Goal: Task Accomplishment & Management: Use online tool/utility

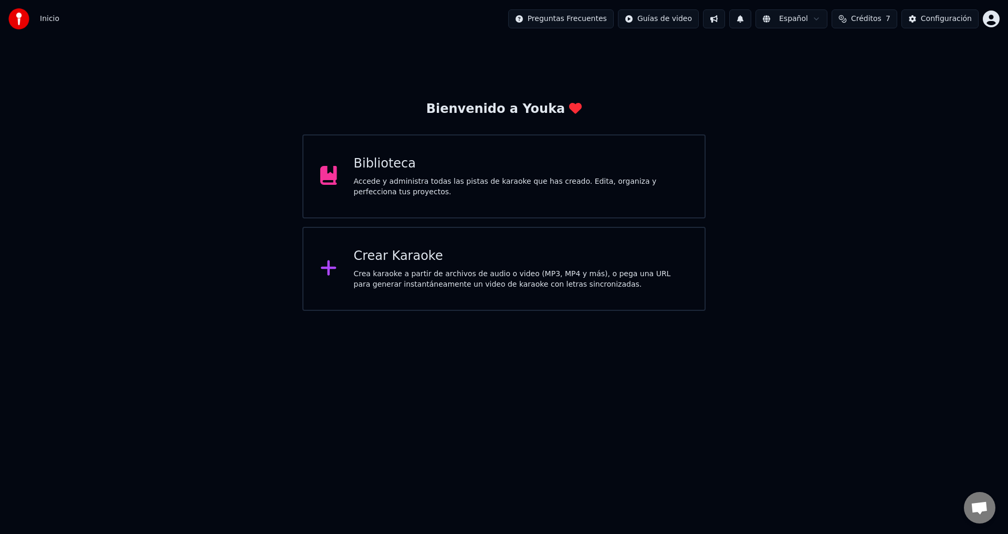
scroll to position [914, 0]
click at [438, 191] on div "Accede y administra todas las pistas de karaoke que has creado. Edita, organiza…" at bounding box center [521, 186] width 334 height 21
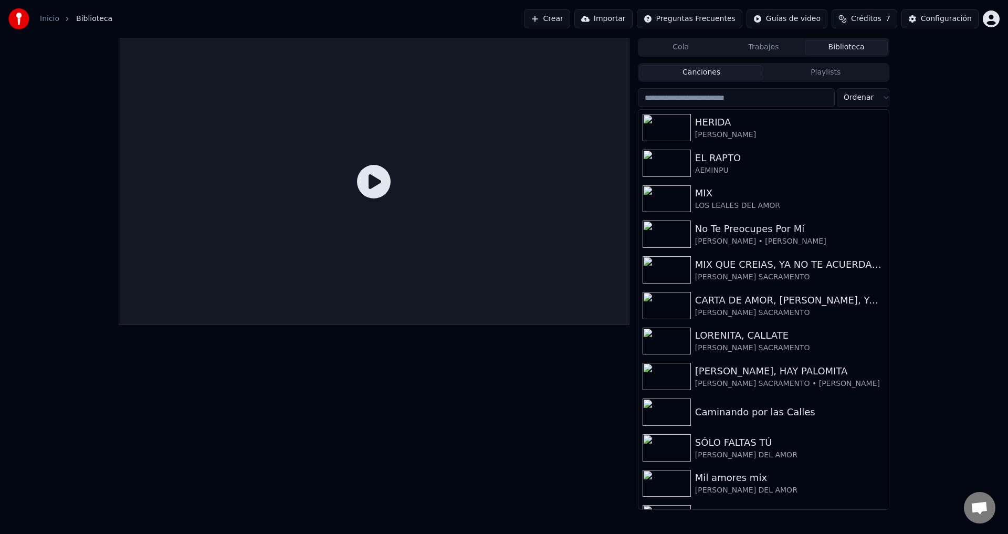
click at [45, 20] on link "Inicio" at bounding box center [49, 19] width 19 height 10
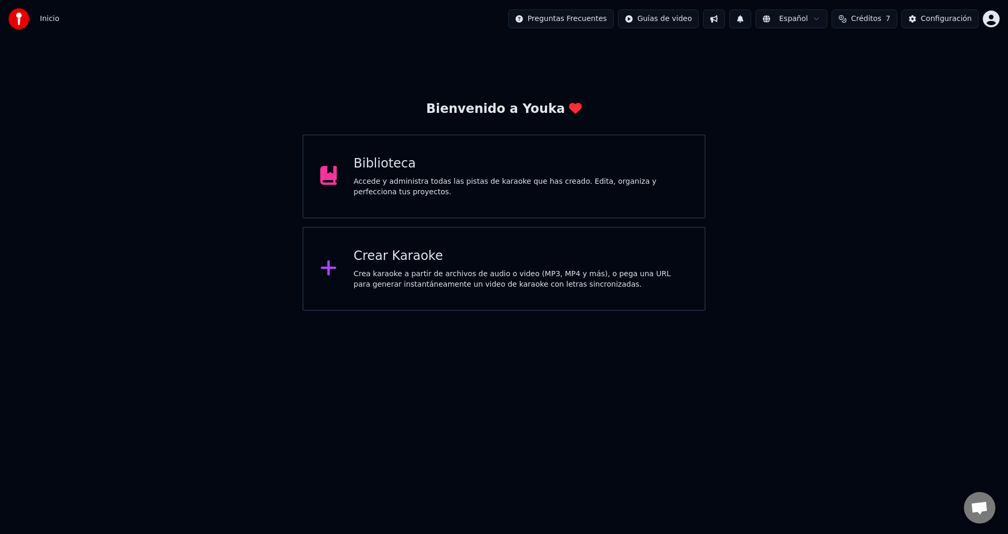
click at [370, 269] on div "Crea karaoke a partir de archivos de audio o video (MP3, MP4 y más), o pega una…" at bounding box center [521, 279] width 334 height 21
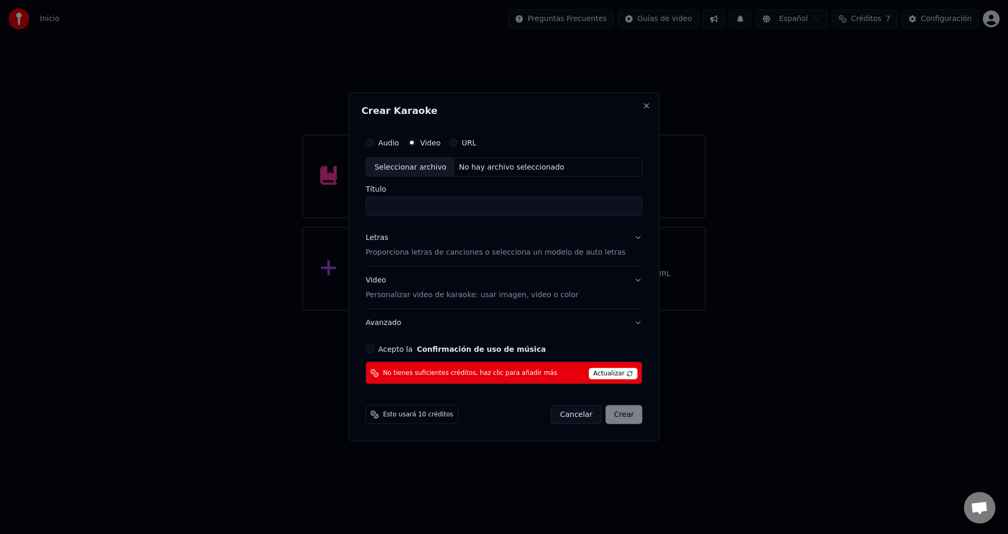
click at [429, 165] on div "Seleccionar archivo" at bounding box center [410, 166] width 89 height 19
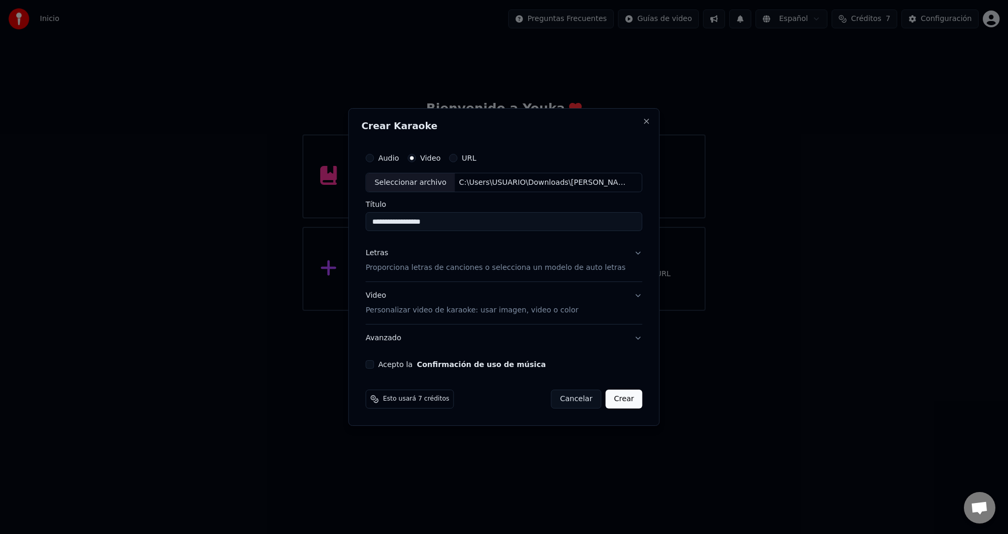
type input "**********"
click at [397, 270] on p "Proporciona letras de canciones o selecciona un modelo de auto letras" at bounding box center [495, 268] width 260 height 10
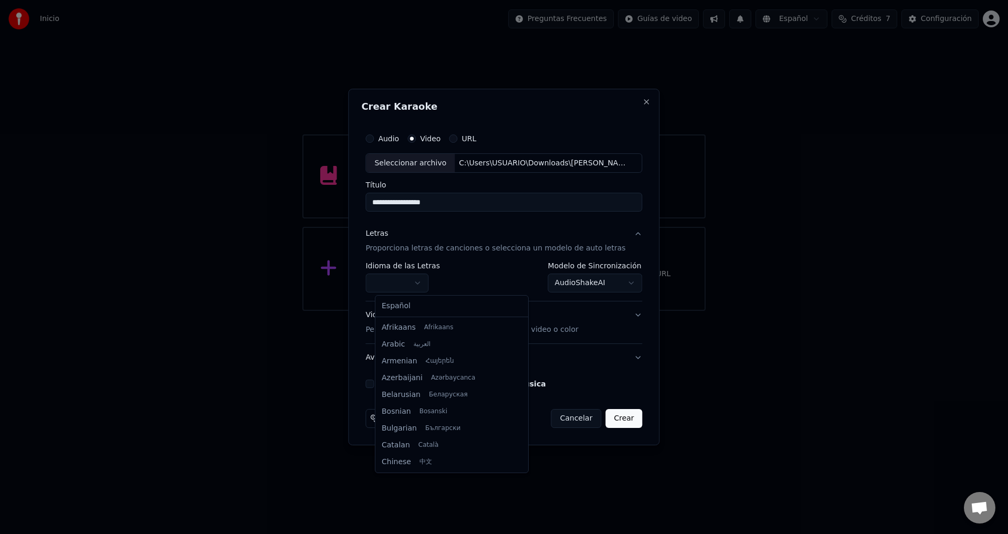
click at [400, 283] on body "Inicio Preguntas Frecuentes Guías de video Español Créditos 7 Configuración Bie…" at bounding box center [504, 155] width 1008 height 311
select select "**"
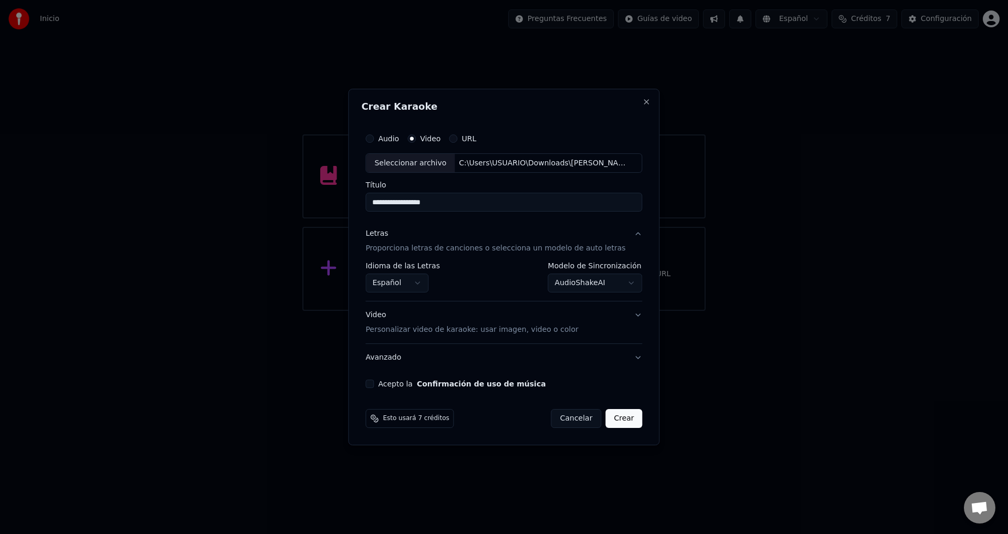
click at [373, 382] on div "**********" at bounding box center [503, 258] width 285 height 269
click at [374, 385] on button "Acepto la Confirmación de uso de música" at bounding box center [369, 383] width 8 height 8
click at [619, 422] on button "Crear" at bounding box center [623, 418] width 37 height 19
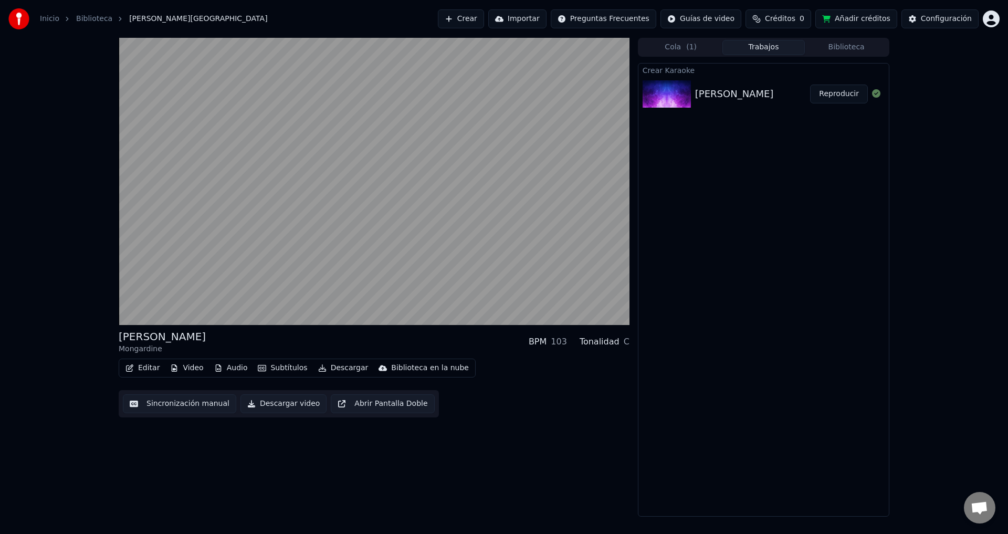
click at [330, 0] on div "Inicio Biblioteca [PERSON_NAME] Crear Importar Preguntas Frecuentes Guías de vi…" at bounding box center [504, 19] width 1008 height 38
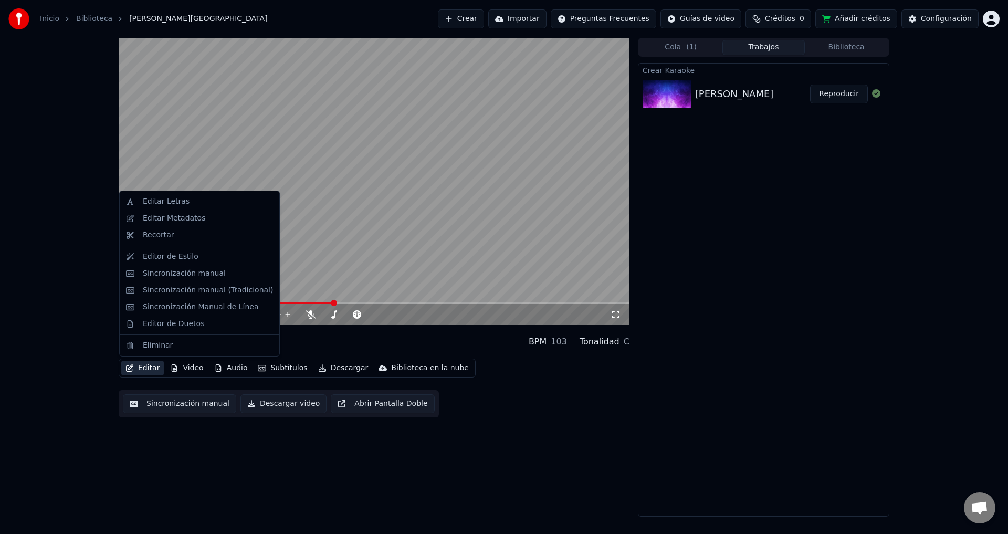
click at [150, 367] on button "Editar" at bounding box center [142, 368] width 43 height 15
click at [174, 291] on div "Sincronización manual (Tradicional)" at bounding box center [208, 290] width 130 height 10
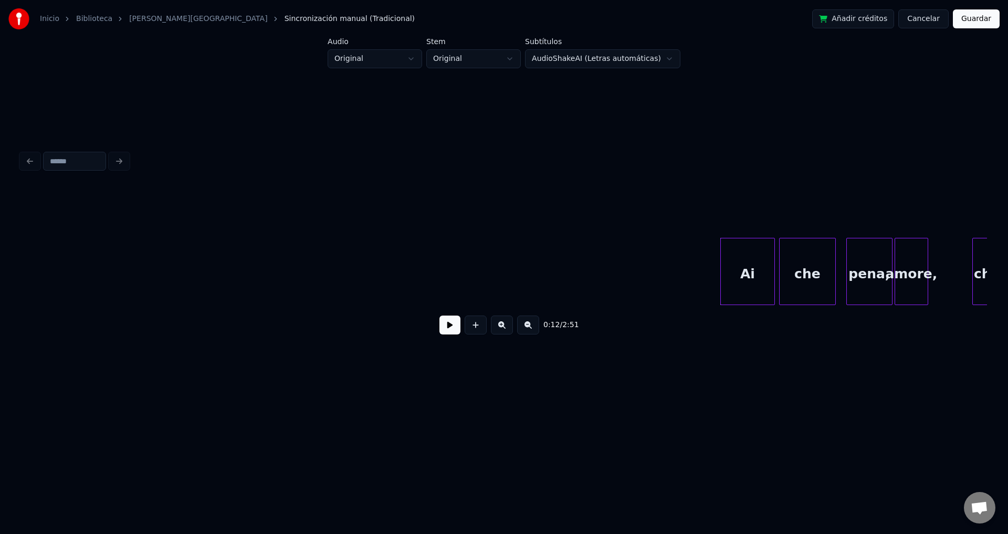
scroll to position [0, 567]
click at [447, 328] on button at bounding box center [449, 324] width 21 height 19
click at [447, 327] on button at bounding box center [449, 324] width 21 height 19
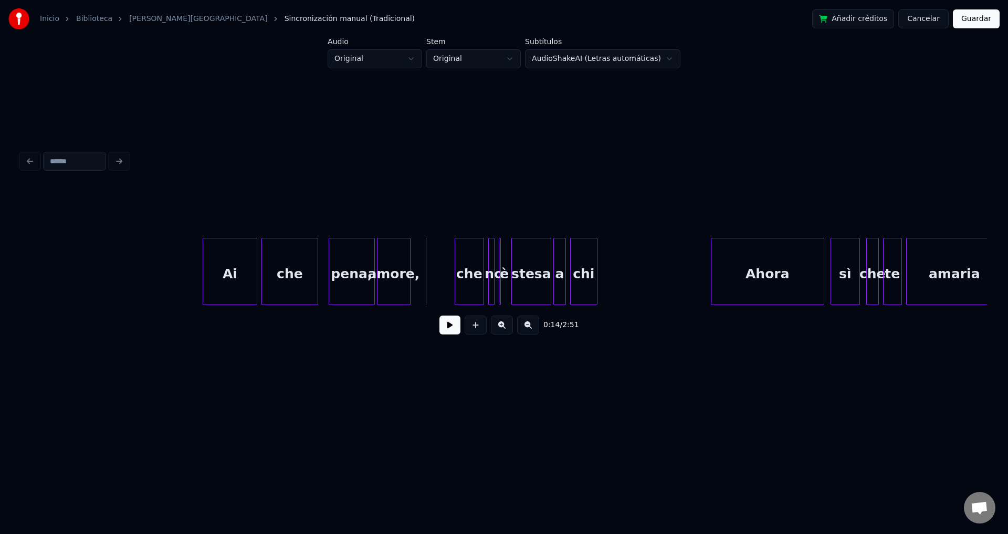
scroll to position [0, 1135]
click at [213, 285] on div "Ai" at bounding box center [230, 273] width 54 height 71
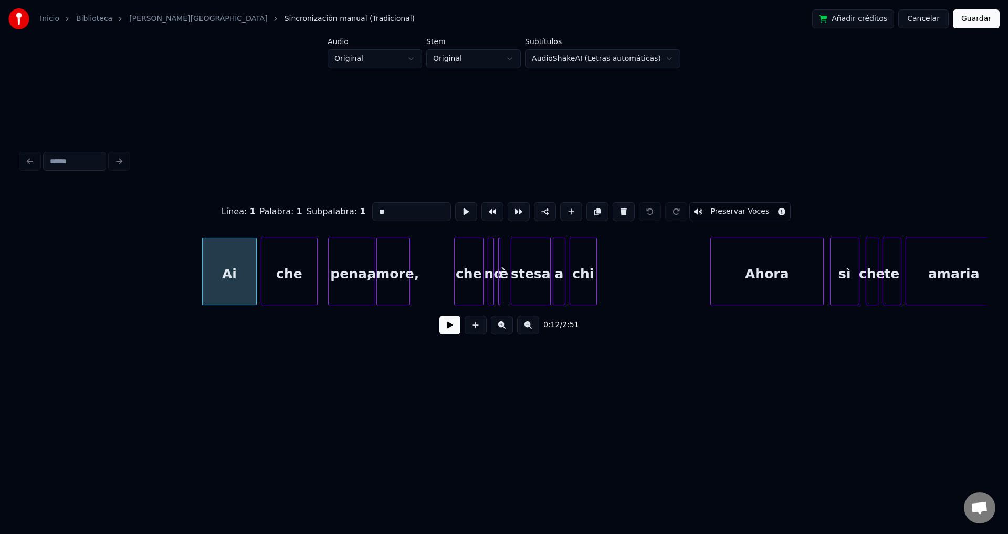
click at [402, 208] on input "**" at bounding box center [411, 211] width 79 height 19
click at [238, 278] on div "Ay" at bounding box center [225, 273] width 54 height 71
type input "**"
click at [436, 328] on div "0:12 / 2:51" at bounding box center [503, 324] width 949 height 23
click at [444, 326] on button at bounding box center [449, 324] width 21 height 19
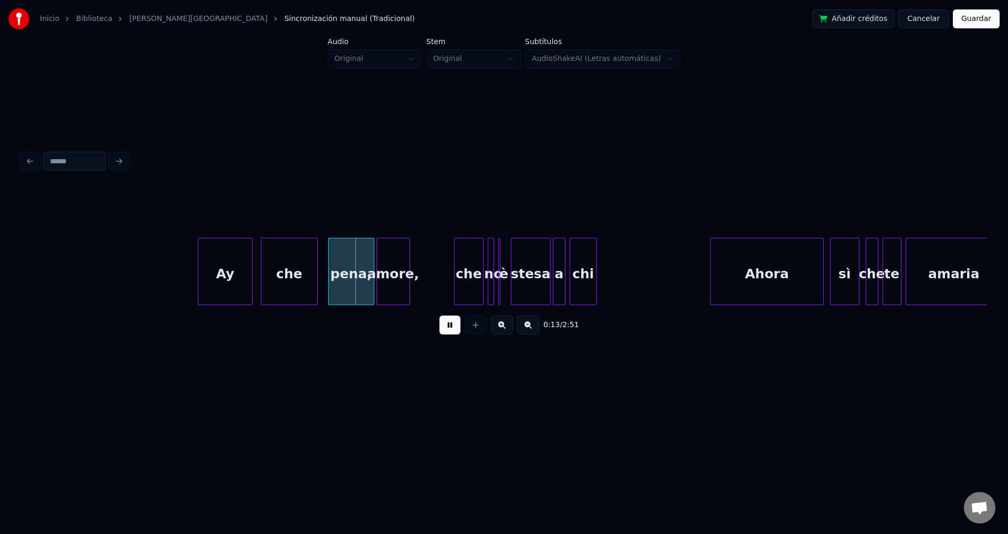
click at [444, 326] on button at bounding box center [449, 324] width 21 height 19
click at [277, 288] on div "che" at bounding box center [289, 273] width 56 height 71
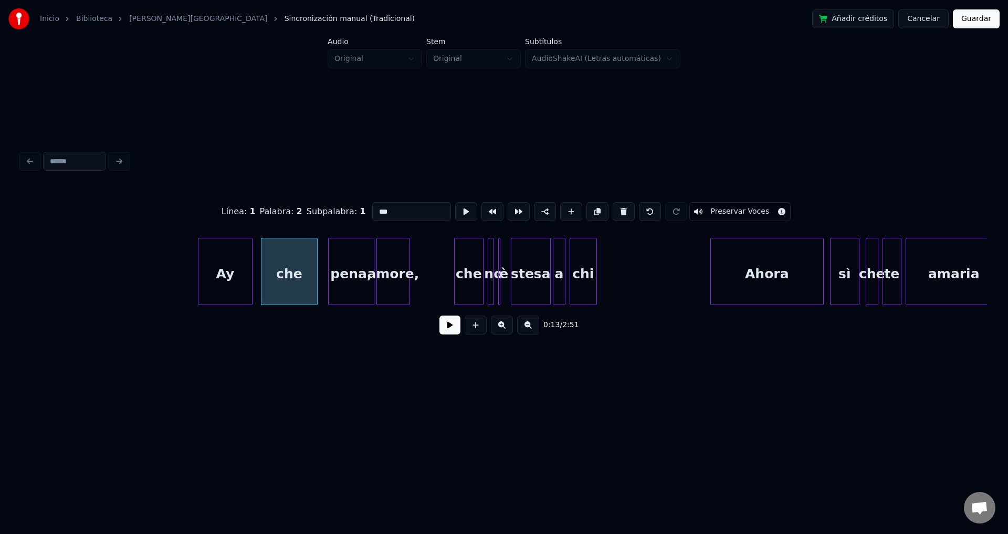
drag, startPoint x: 396, startPoint y: 208, endPoint x: 296, endPoint y: 205, distance: 99.8
click at [296, 205] on div "Línea : 1 Palabra : 2 Subpalabra : 1 *** Preservar Voces" at bounding box center [504, 211] width 966 height 52
click at [303, 284] on div "que" at bounding box center [286, 273] width 56 height 71
click at [308, 278] on div at bounding box center [307, 271] width 3 height 66
type input "***"
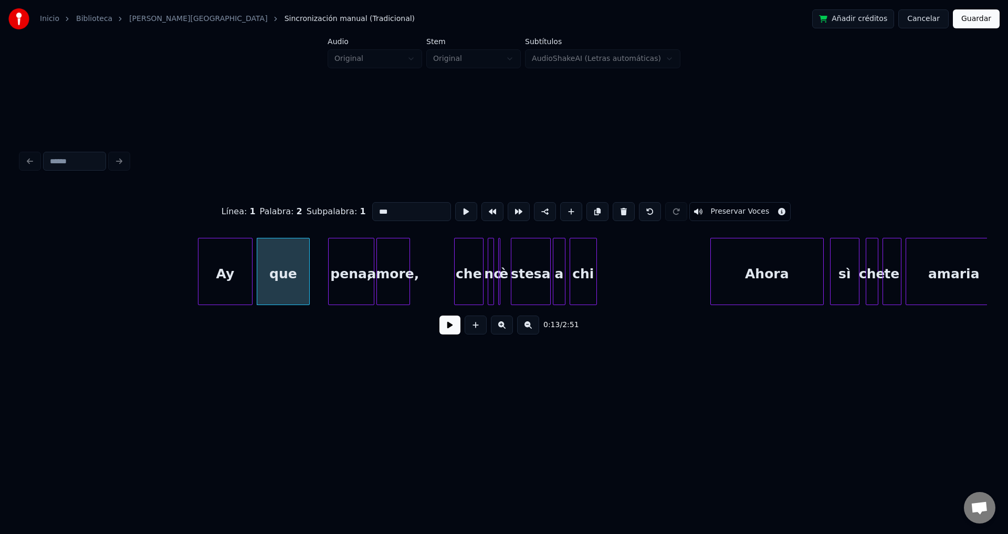
click at [444, 331] on button at bounding box center [449, 324] width 21 height 19
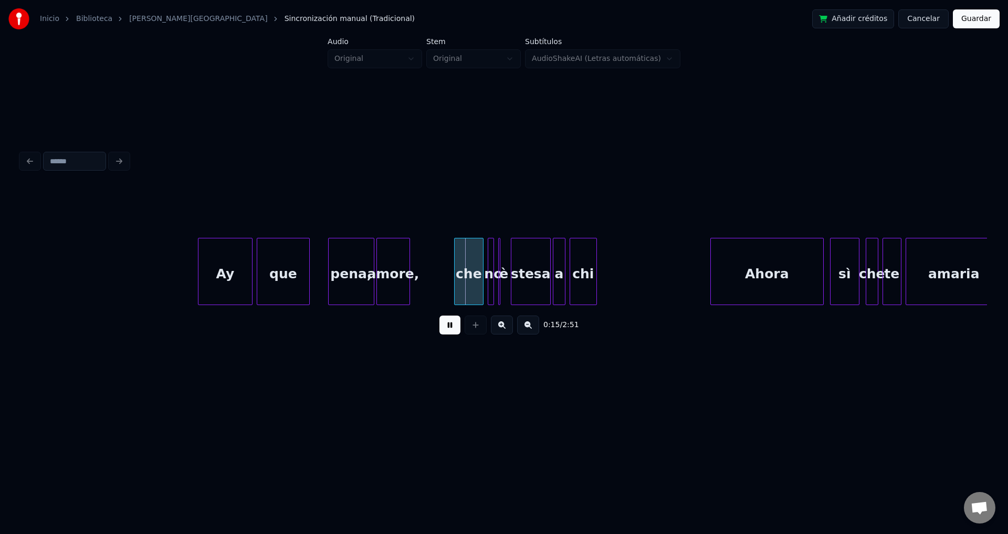
click at [398, 289] on div "amore," at bounding box center [393, 273] width 33 height 71
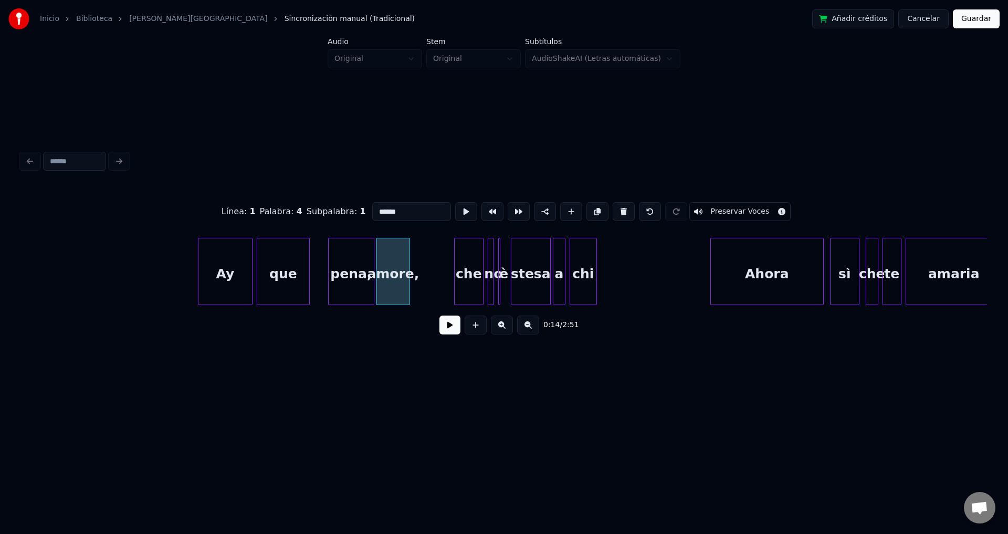
click at [452, 334] on button at bounding box center [449, 324] width 21 height 19
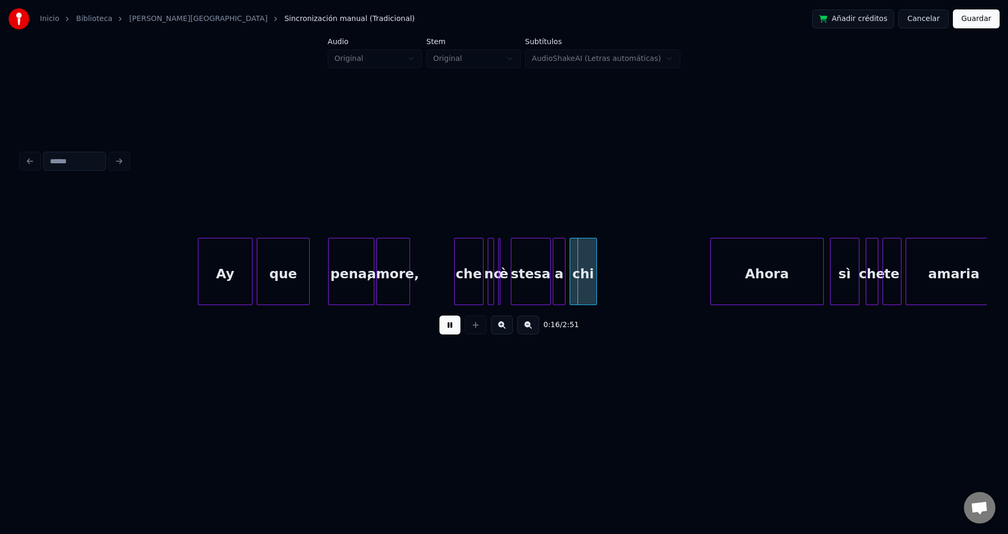
click at [397, 267] on div "amore," at bounding box center [393, 273] width 33 height 71
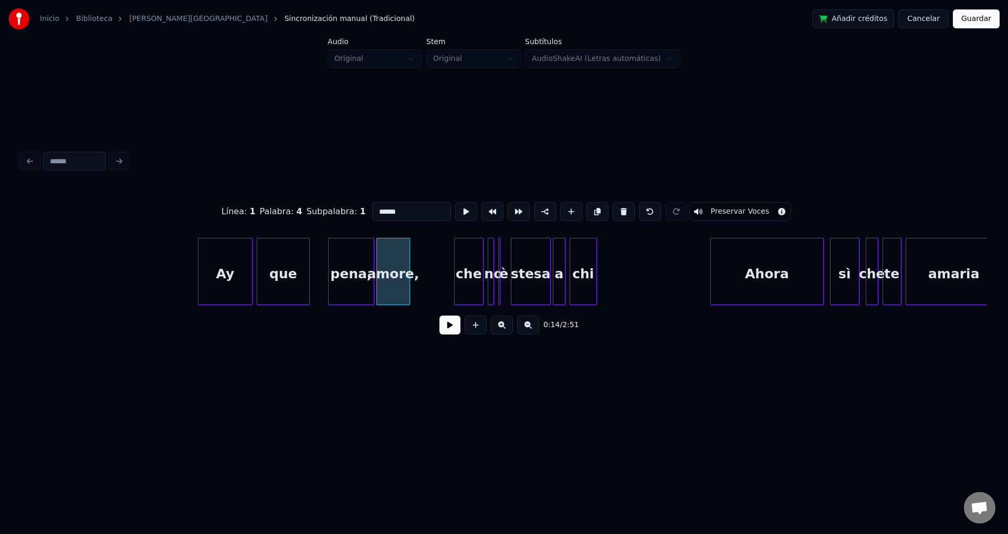
click at [410, 208] on input "******" at bounding box center [411, 211] width 79 height 19
click at [355, 263] on div "pena," at bounding box center [347, 273] width 45 height 71
click at [459, 272] on div "che" at bounding box center [468, 273] width 28 height 71
drag, startPoint x: 382, startPoint y: 203, endPoint x: 312, endPoint y: 197, distance: 69.5
click at [312, 197] on div "Línea : 1 Palabra : 5 Subpalabra : 1 *** Preservar Voces" at bounding box center [504, 211] width 966 height 52
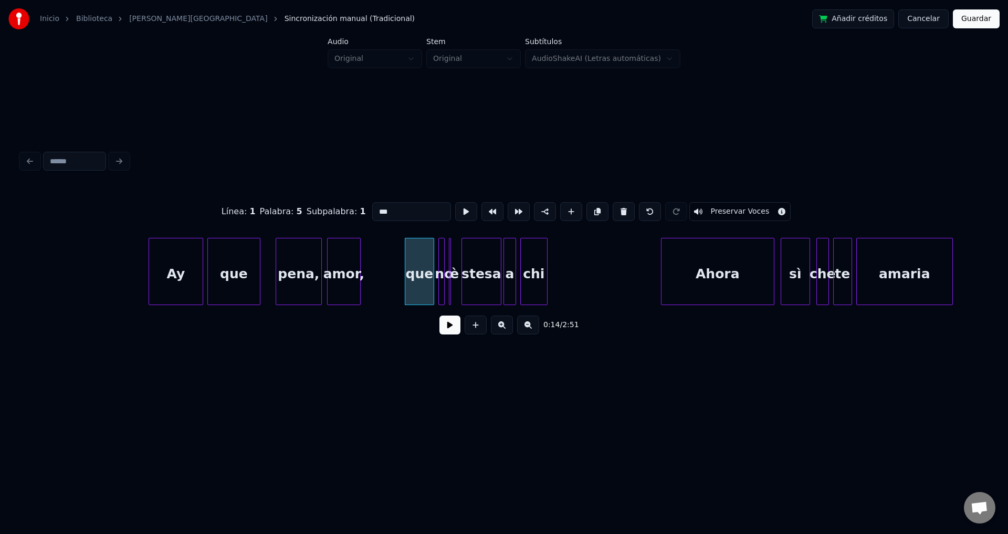
scroll to position [0, 1145]
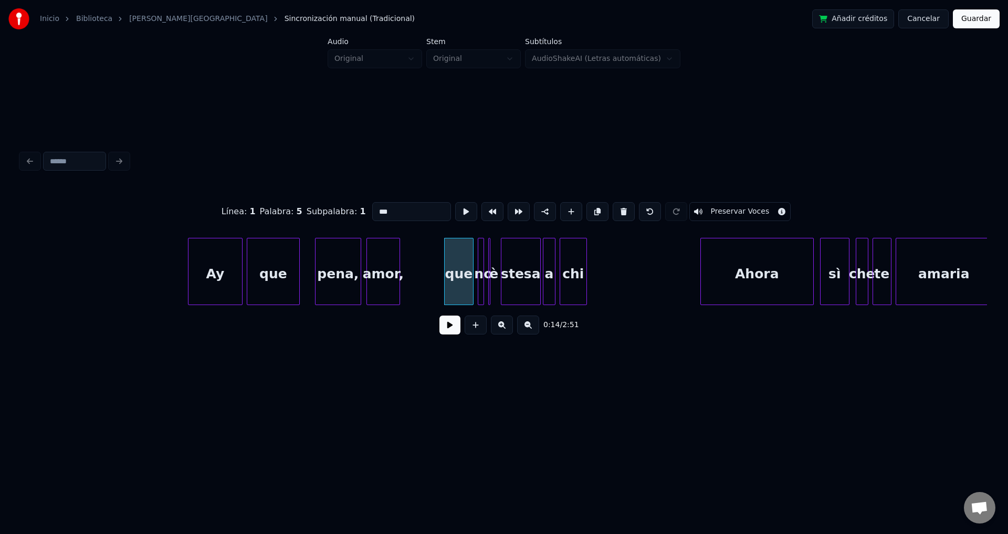
click at [216, 276] on div "Ay" at bounding box center [215, 273] width 54 height 71
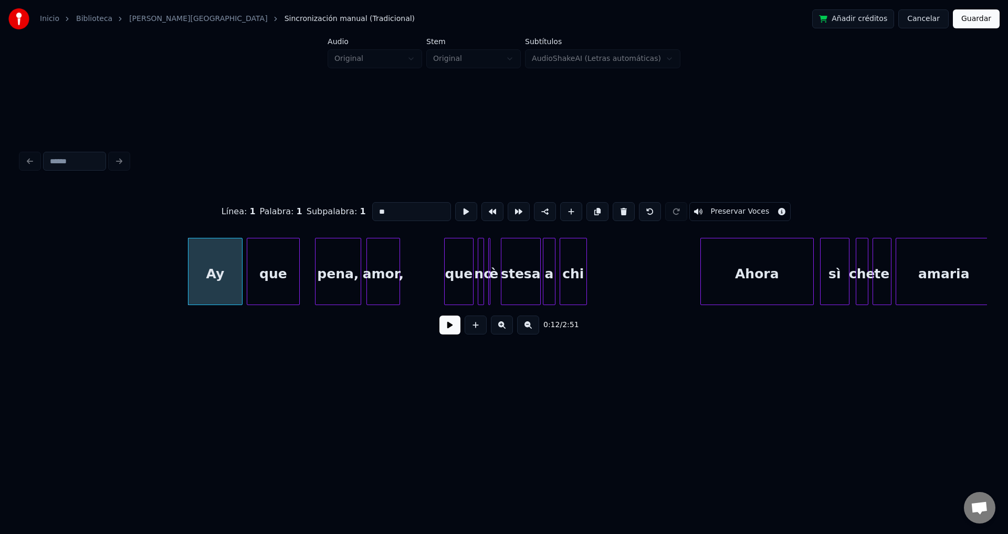
type input "**"
click at [449, 329] on button at bounding box center [449, 324] width 21 height 19
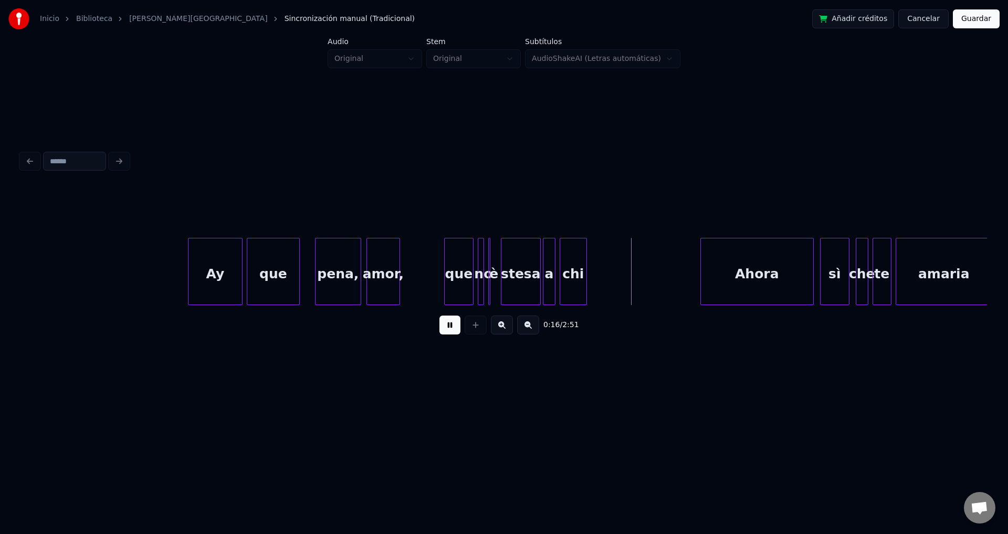
click at [449, 329] on button at bounding box center [449, 324] width 21 height 19
click at [982, 22] on button "Guardar" at bounding box center [975, 18] width 47 height 19
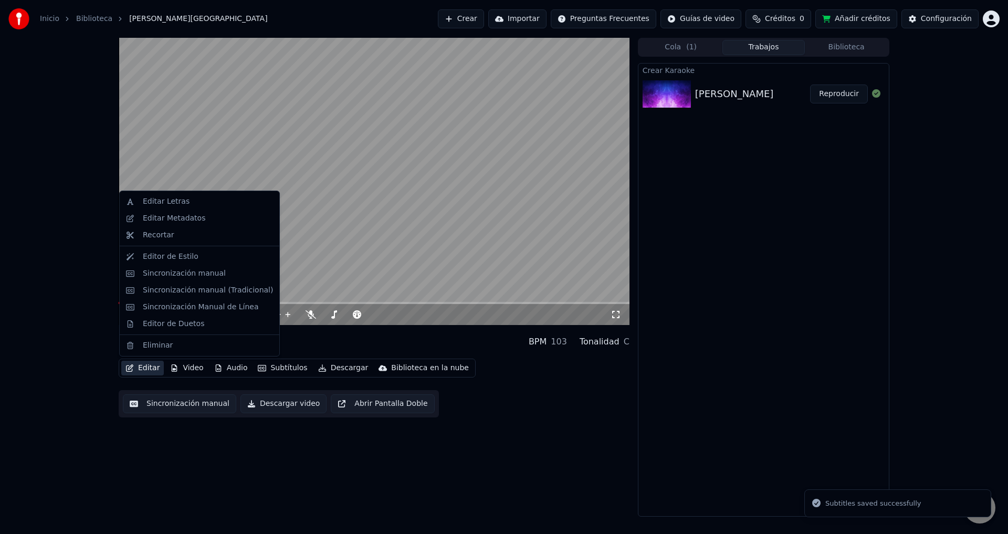
click at [155, 371] on button "Editar" at bounding box center [142, 368] width 43 height 15
click at [178, 204] on div "Editar Letras" at bounding box center [166, 201] width 47 height 10
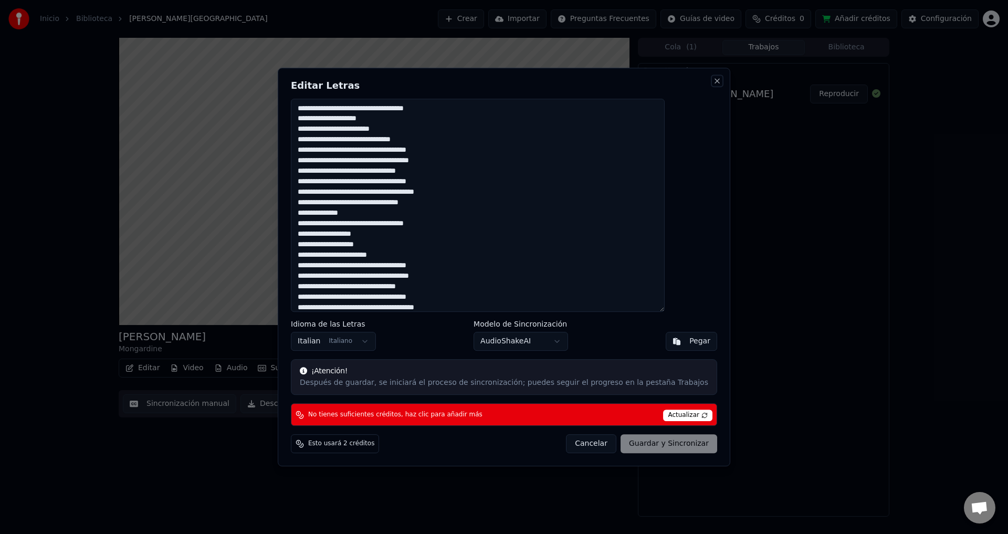
click at [713, 81] on button "Close" at bounding box center [717, 81] width 8 height 8
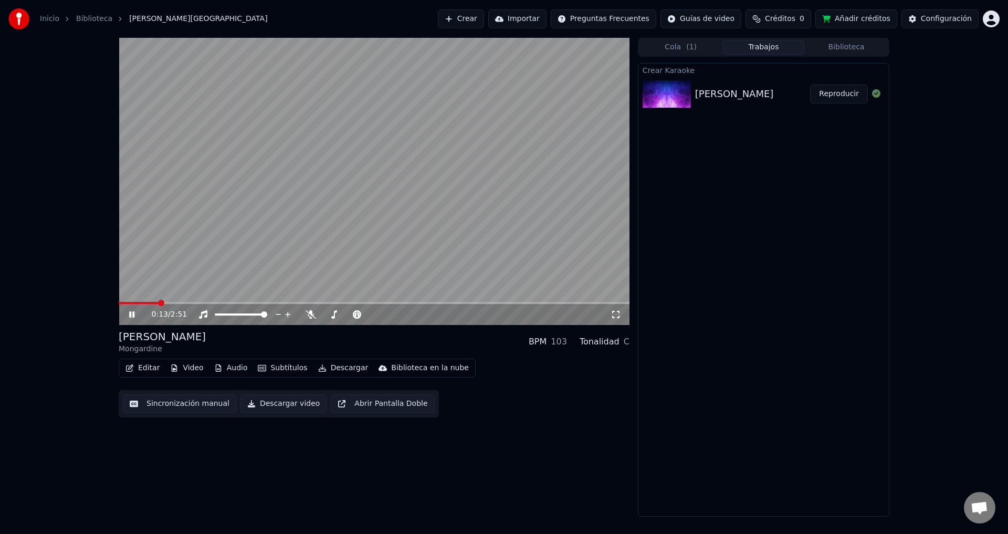
click at [147, 371] on button "Editar" at bounding box center [142, 368] width 43 height 15
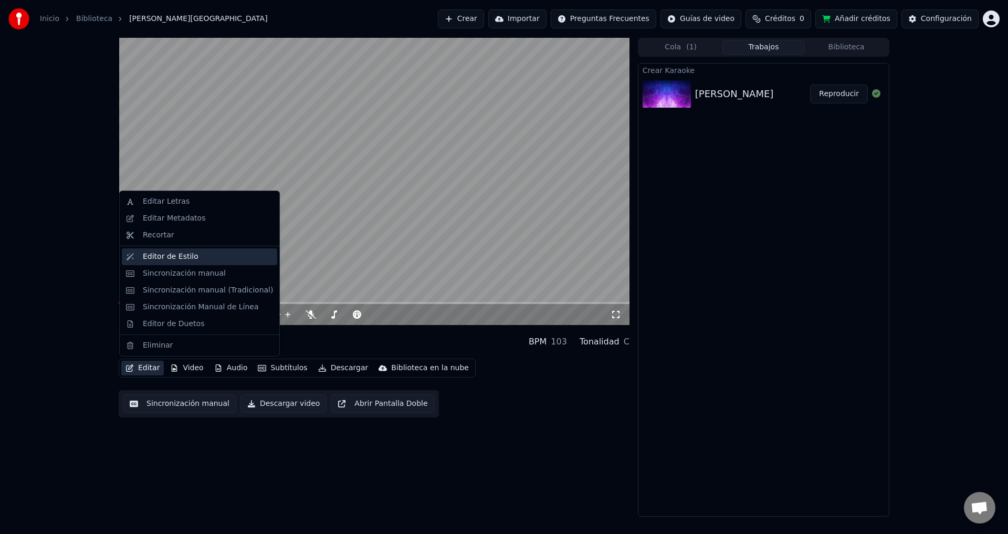
click at [185, 258] on div "Editor de Estilo" at bounding box center [171, 256] width 56 height 10
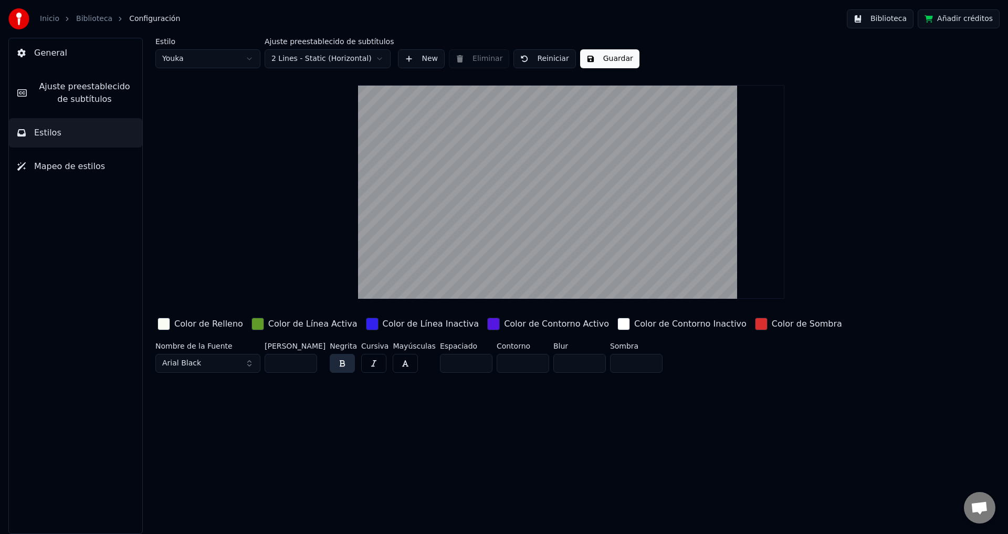
click at [54, 23] on link "Inicio" at bounding box center [49, 19] width 19 height 10
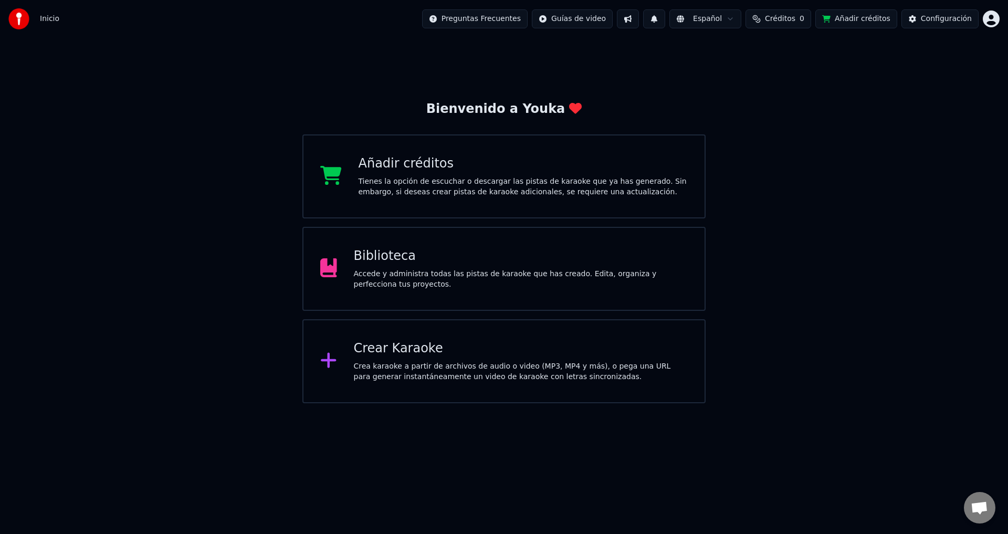
click at [376, 274] on div "Accede y administra todas las pistas de karaoke que has creado. Edita, organiza…" at bounding box center [521, 279] width 334 height 21
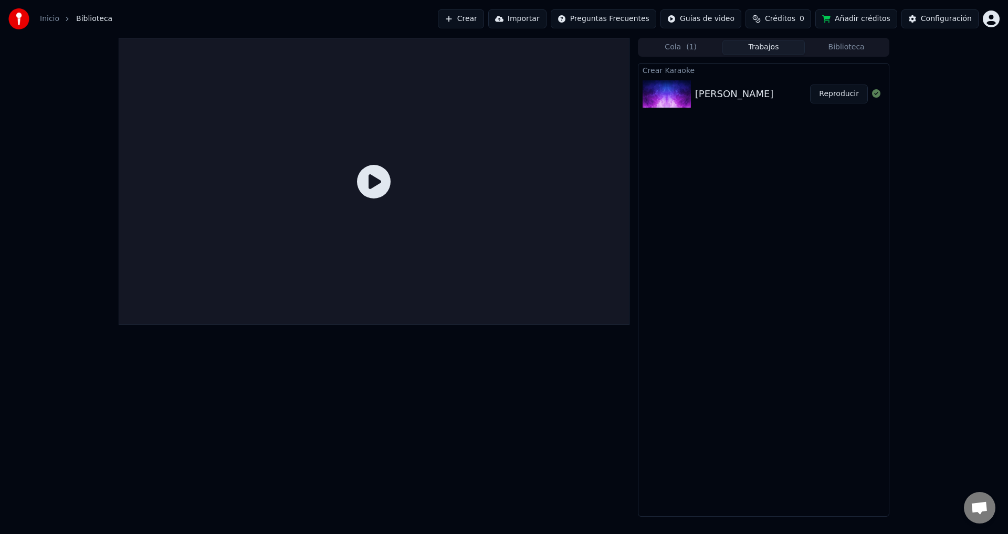
click at [677, 95] on img at bounding box center [666, 93] width 48 height 27
click at [821, 98] on button "Reproducir" at bounding box center [839, 93] width 58 height 19
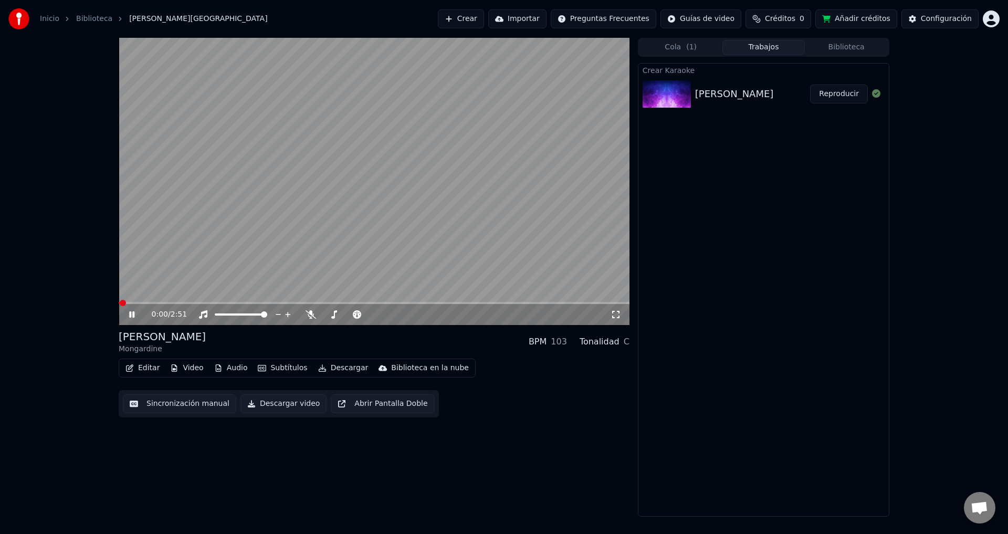
click at [145, 371] on button "Editar" at bounding box center [142, 368] width 43 height 15
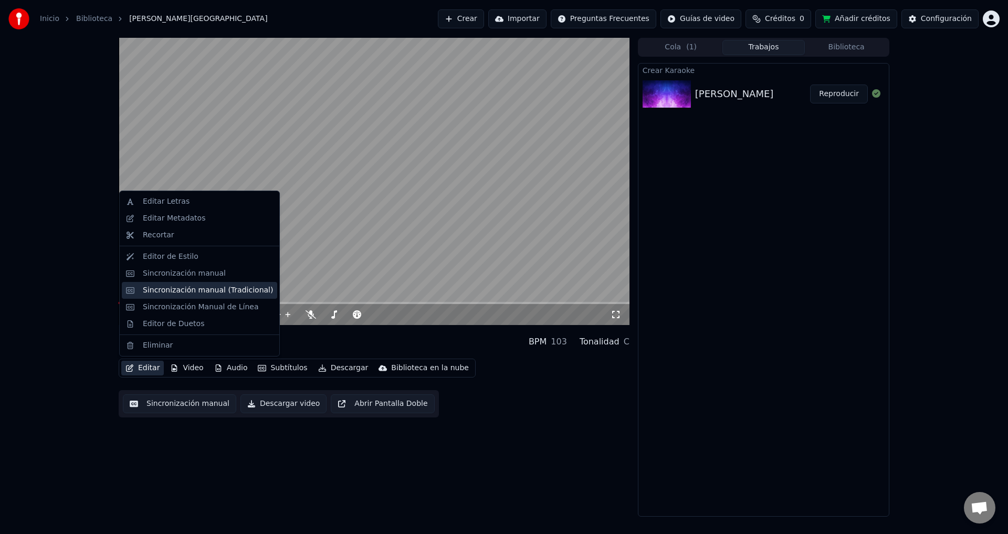
click at [196, 293] on div "Sincronización manual (Tradicional)" at bounding box center [208, 290] width 130 height 10
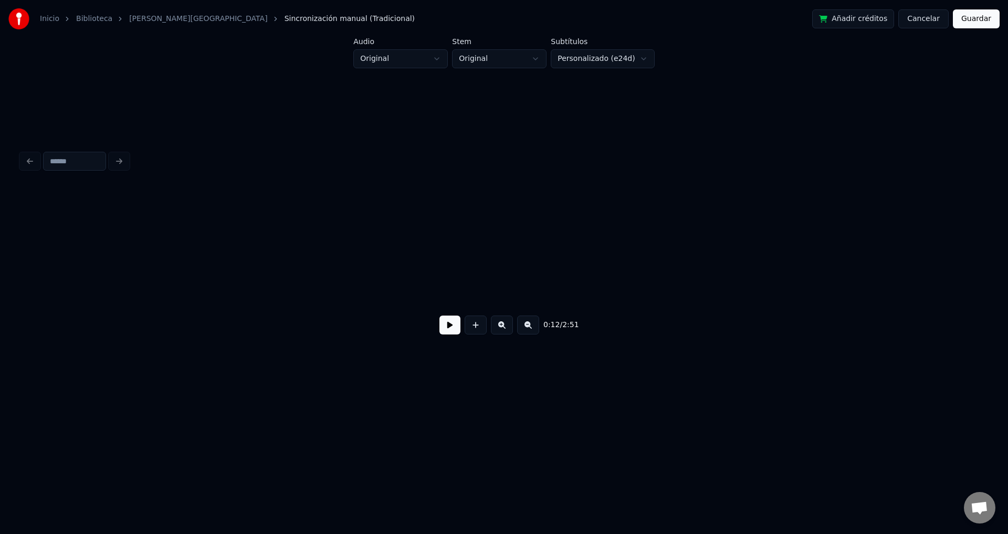
scroll to position [0, 1311]
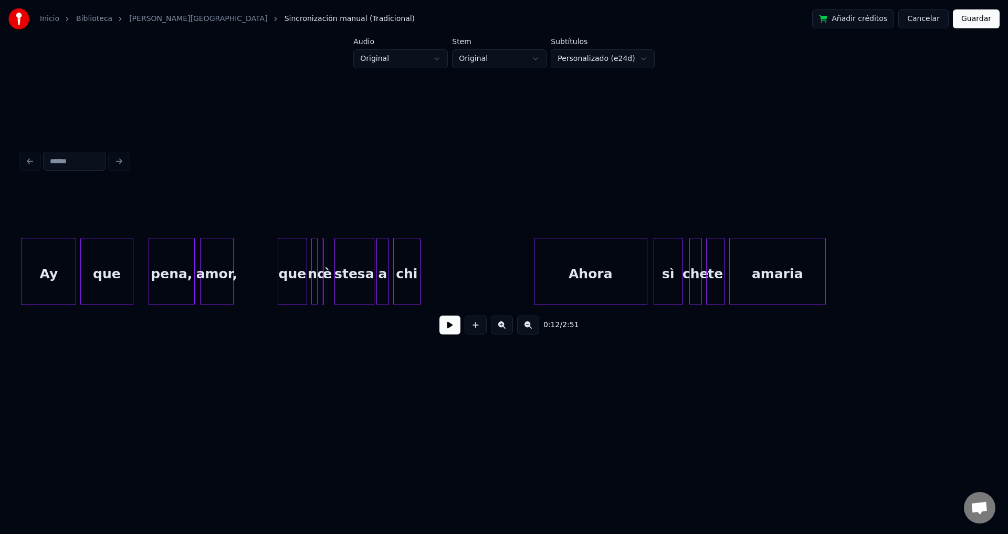
click at [289, 278] on div "que" at bounding box center [292, 273] width 28 height 71
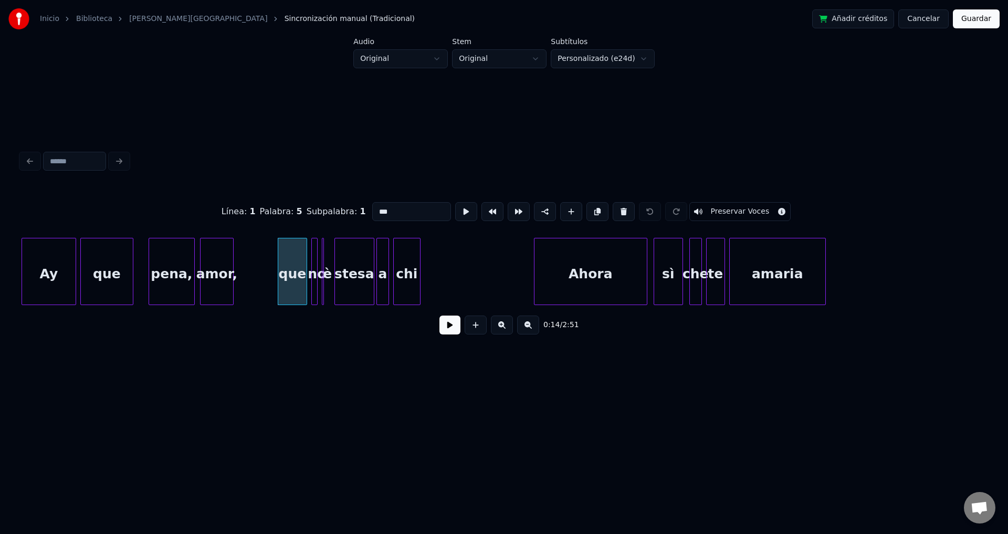
click at [312, 266] on div at bounding box center [313, 271] width 3 height 66
click at [325, 267] on div at bounding box center [323, 271] width 3 height 66
click at [616, 208] on button at bounding box center [623, 211] width 22 height 19
click at [349, 280] on div "stesa" at bounding box center [346, 273] width 39 height 71
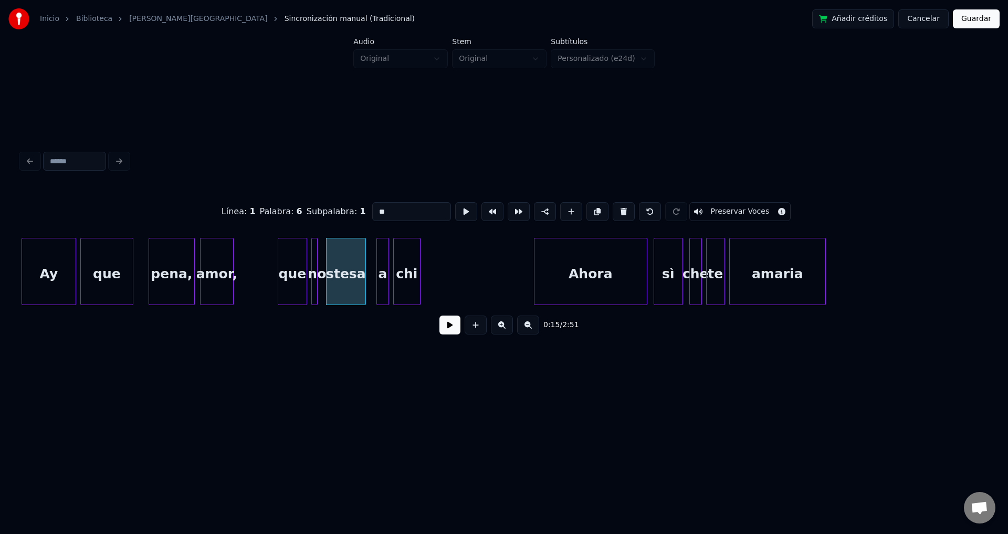
drag, startPoint x: 395, startPoint y: 212, endPoint x: 367, endPoint y: 214, distance: 27.9
click at [372, 213] on input "**" at bounding box center [411, 211] width 79 height 19
click at [352, 243] on div "stesa" at bounding box center [345, 273] width 39 height 71
drag, startPoint x: 395, startPoint y: 210, endPoint x: 371, endPoint y: 217, distance: 25.1
click at [362, 217] on div "Línea : 1 Palabra : 7 Subpalabra : 1 ***** Preservar Voces" at bounding box center [504, 211] width 966 height 52
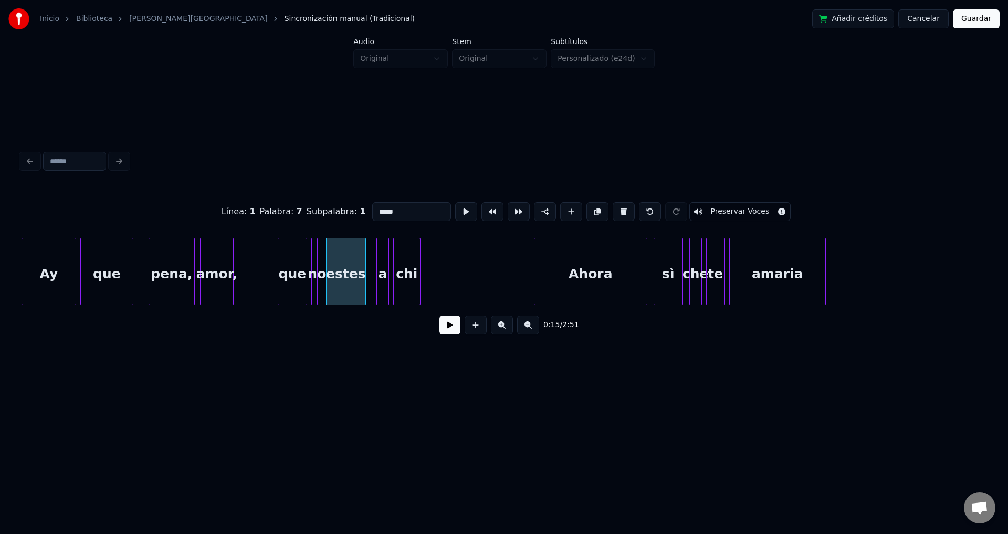
click at [381, 266] on div "a" at bounding box center [383, 273] width 12 height 71
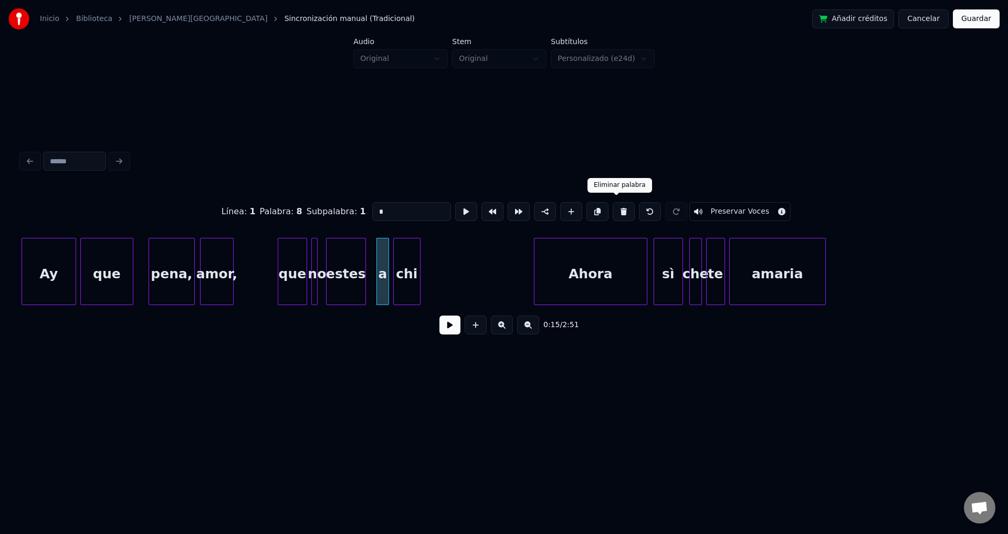
click at [620, 207] on button at bounding box center [623, 211] width 22 height 19
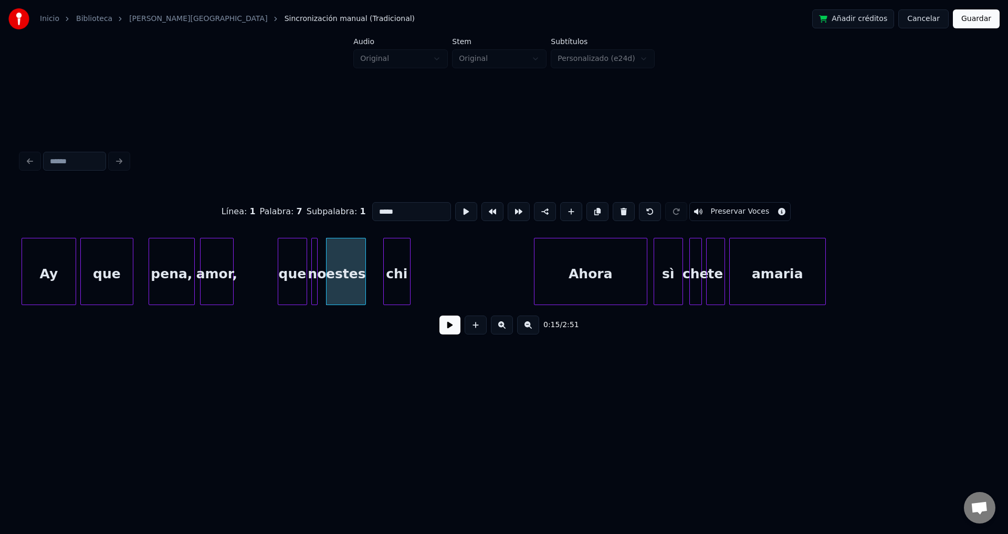
click at [399, 273] on div "chi" at bounding box center [397, 273] width 26 height 71
drag, startPoint x: 404, startPoint y: 205, endPoint x: 337, endPoint y: 210, distance: 67.3
click at [337, 210] on div "Línea : 1 Palabra : 8 Subpalabra : 1 *** Preservar Voces" at bounding box center [504, 211] width 966 height 52
click at [283, 263] on div "que" at bounding box center [292, 273] width 28 height 71
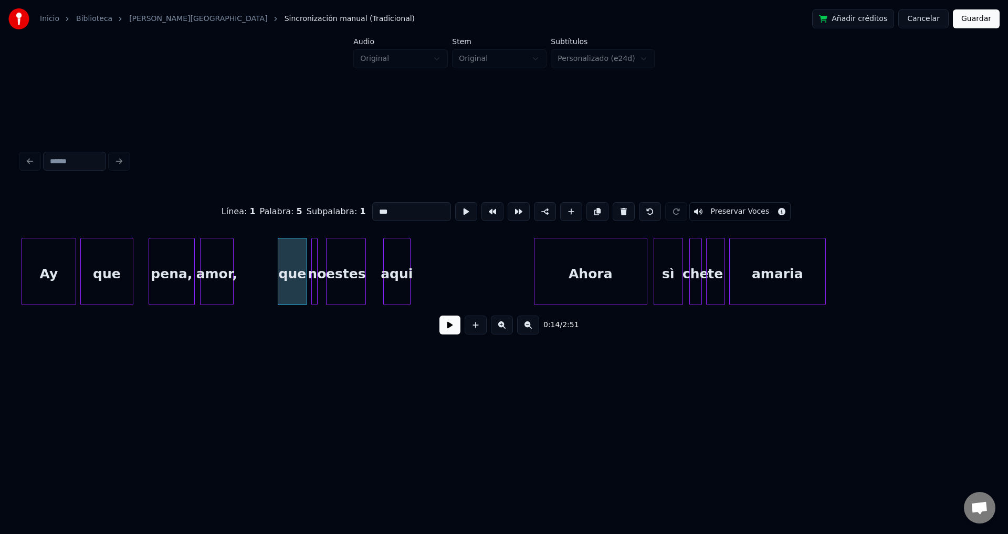
type input "***"
click at [441, 330] on button at bounding box center [449, 324] width 21 height 19
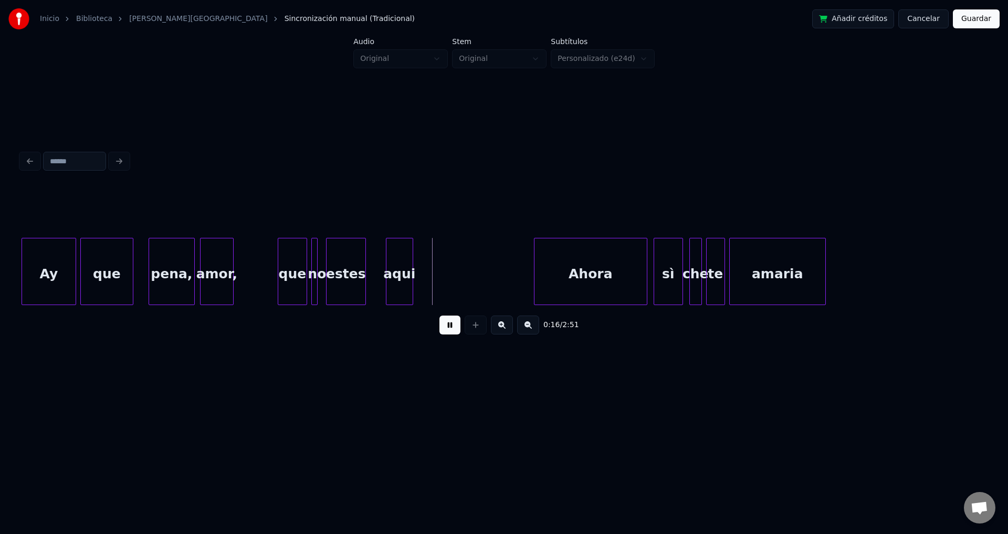
click at [406, 270] on div "aqui" at bounding box center [399, 273] width 26 height 71
click at [397, 267] on div at bounding box center [396, 271] width 3 height 66
click at [335, 264] on div "estes" at bounding box center [345, 273] width 39 height 71
click at [361, 271] on div "estes" at bounding box center [365, 273] width 39 height 71
click at [335, 272] on div at bounding box center [334, 271] width 3 height 66
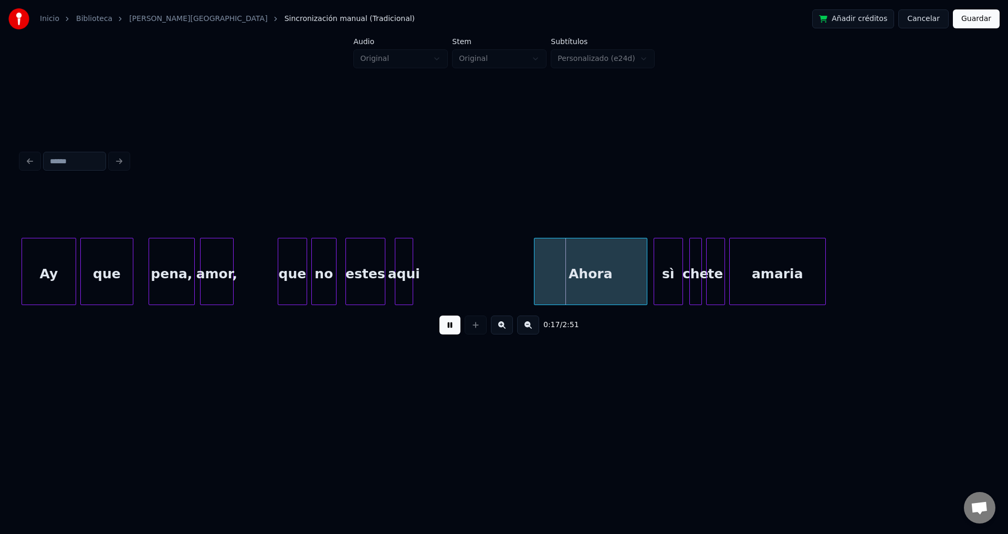
click at [555, 283] on div "Ahora" at bounding box center [590, 273] width 112 height 71
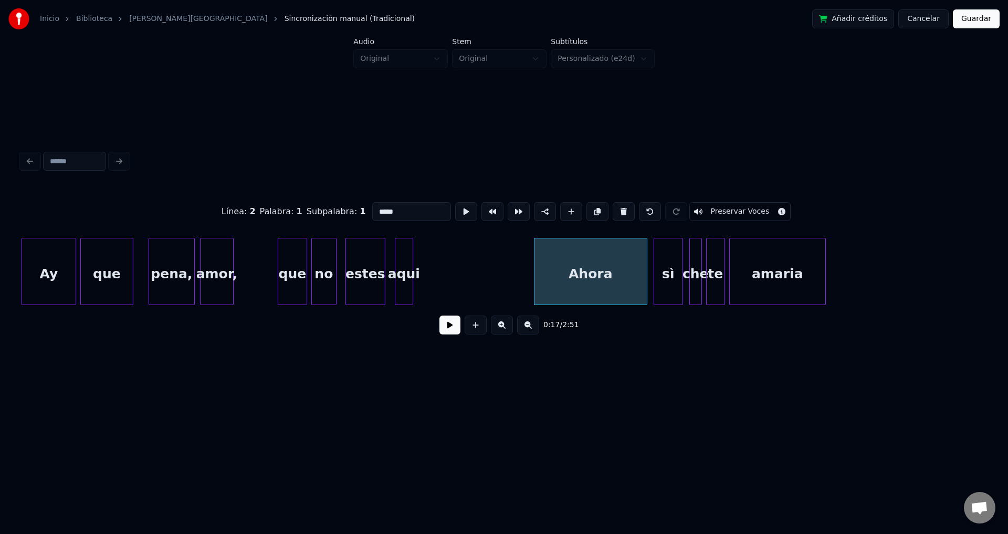
click at [443, 334] on button at bounding box center [449, 324] width 21 height 19
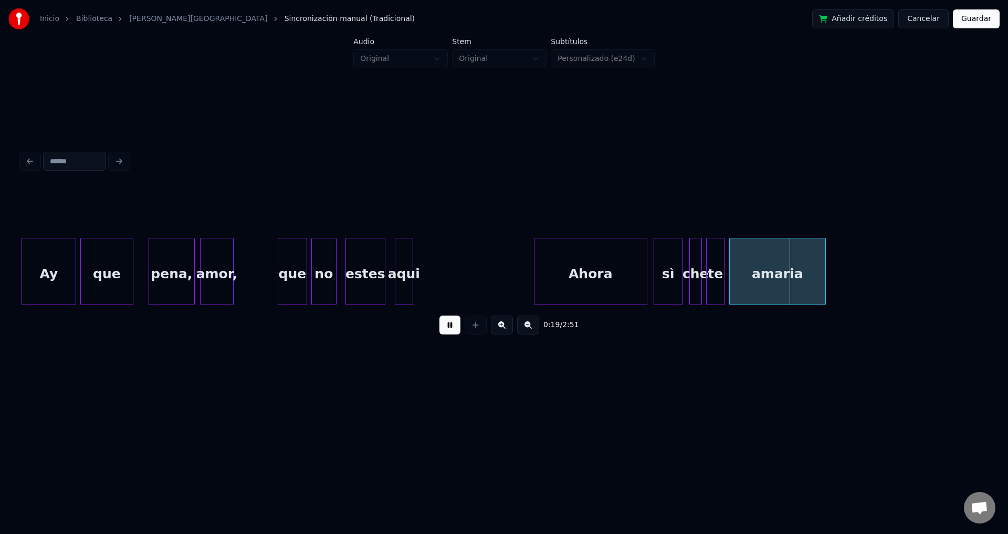
click at [443, 334] on button at bounding box center [449, 324] width 21 height 19
click at [628, 280] on div "Ahora" at bounding box center [590, 273] width 112 height 71
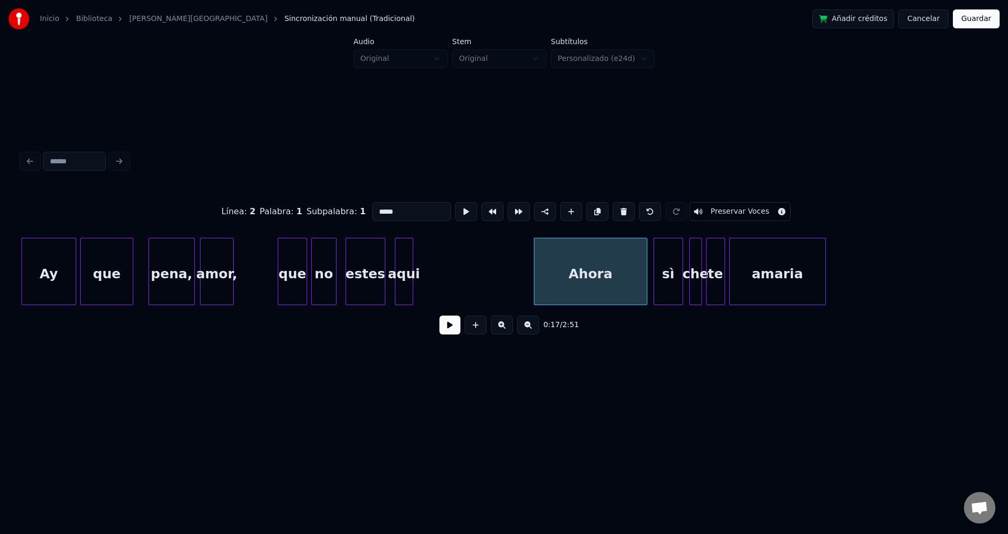
click at [672, 274] on div "sì" at bounding box center [668, 273] width 28 height 71
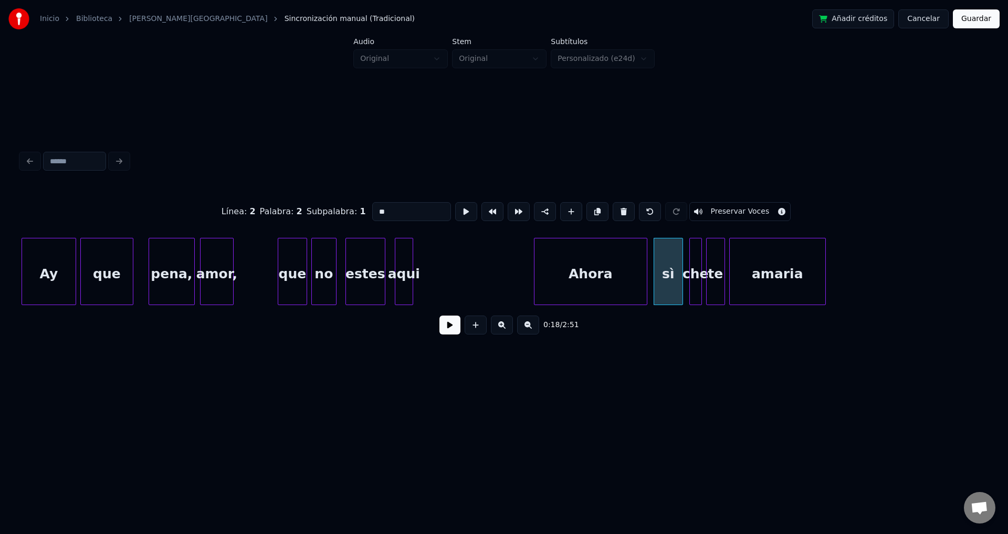
click at [696, 271] on div "che" at bounding box center [696, 273] width 12 height 71
drag, startPoint x: 415, startPoint y: 206, endPoint x: 300, endPoint y: 217, distance: 115.5
click at [300, 217] on div "Línea : 2 Palabra : 3 Subpalabra : 1 *** Preservar Voces" at bounding box center [504, 211] width 966 height 52
click at [757, 268] on div "amaria" at bounding box center [777, 273] width 96 height 71
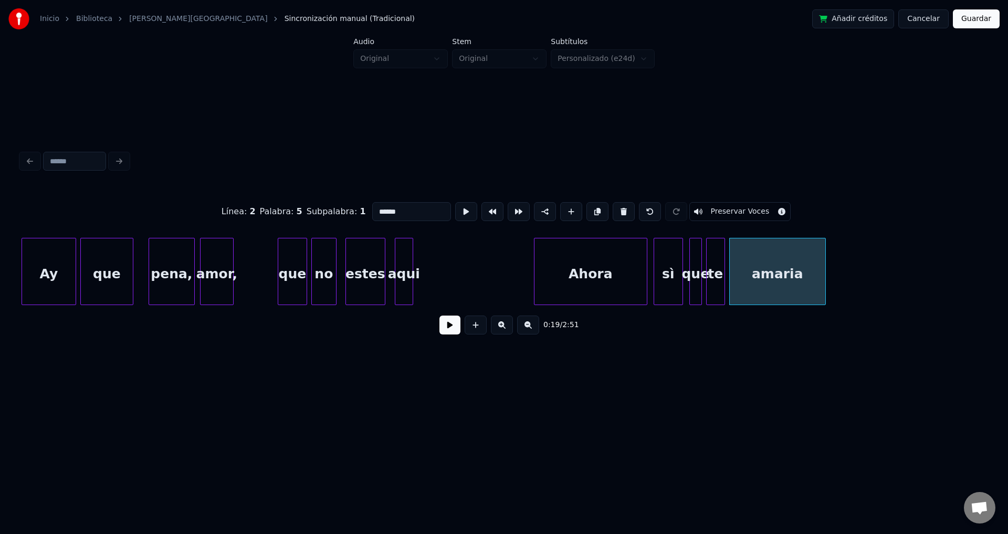
click at [776, 285] on div "amaria" at bounding box center [777, 273] width 96 height 71
click at [390, 206] on input "******" at bounding box center [411, 211] width 79 height 19
click at [573, 280] on div "Ahora" at bounding box center [587, 273] width 112 height 71
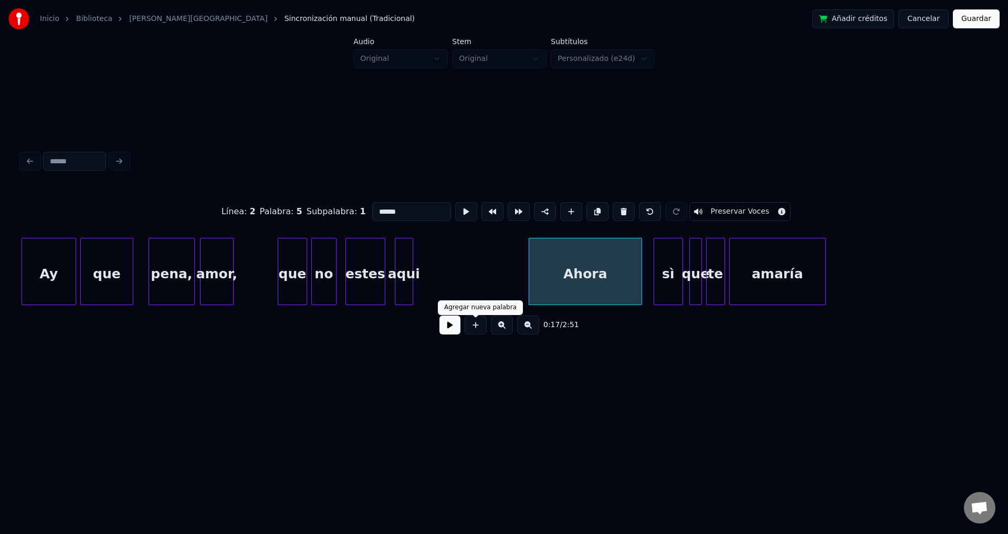
type input "******"
click at [449, 329] on button at bounding box center [449, 324] width 21 height 19
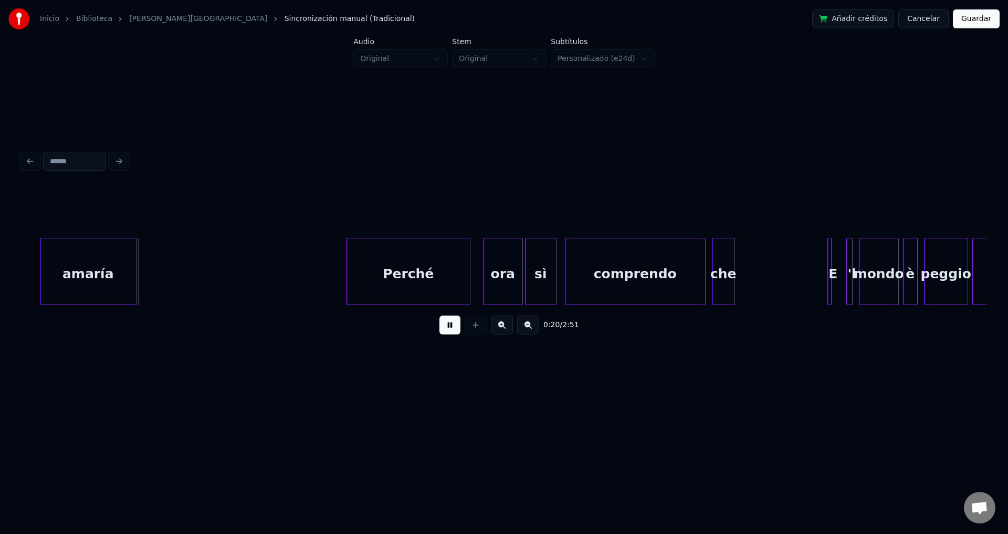
scroll to position [0, 2060]
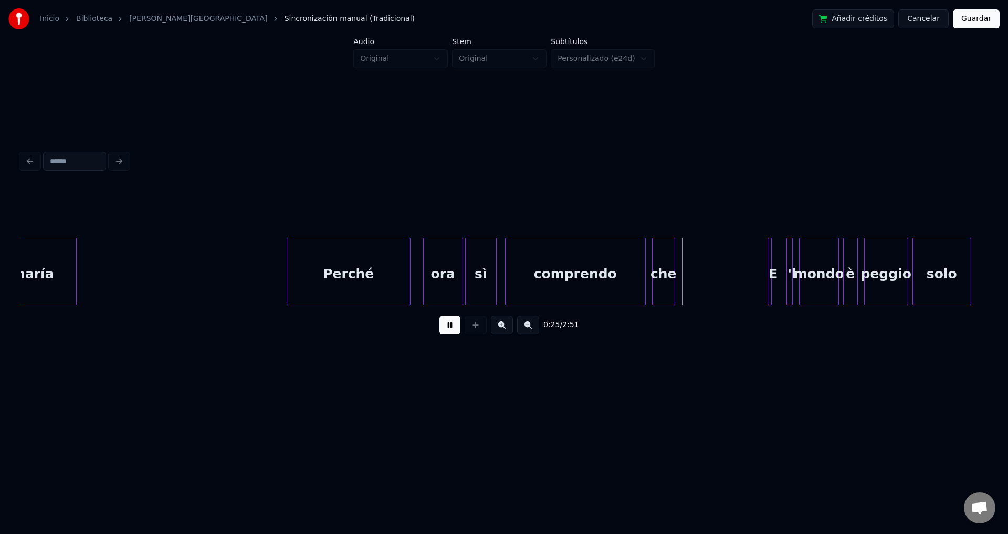
click at [453, 328] on button at bounding box center [449, 324] width 21 height 19
click at [393, 270] on div "Perché" at bounding box center [348, 273] width 123 height 71
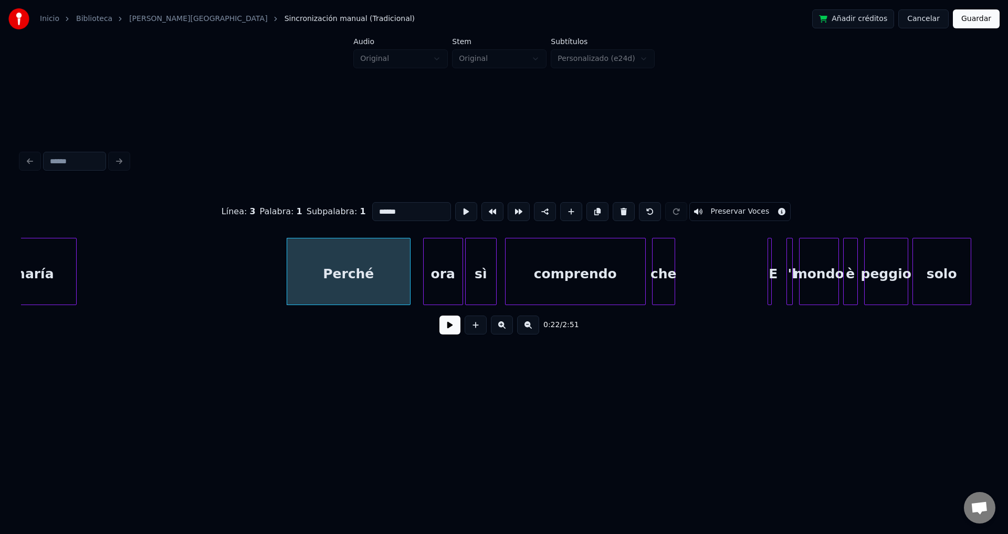
drag, startPoint x: 408, startPoint y: 212, endPoint x: 240, endPoint y: 196, distance: 168.7
click at [240, 196] on div "Línea : 3 Palabra : 1 Subpalabra : 1 ****** Preservar Voces" at bounding box center [504, 211] width 966 height 52
click at [449, 257] on div "ora" at bounding box center [442, 273] width 39 height 71
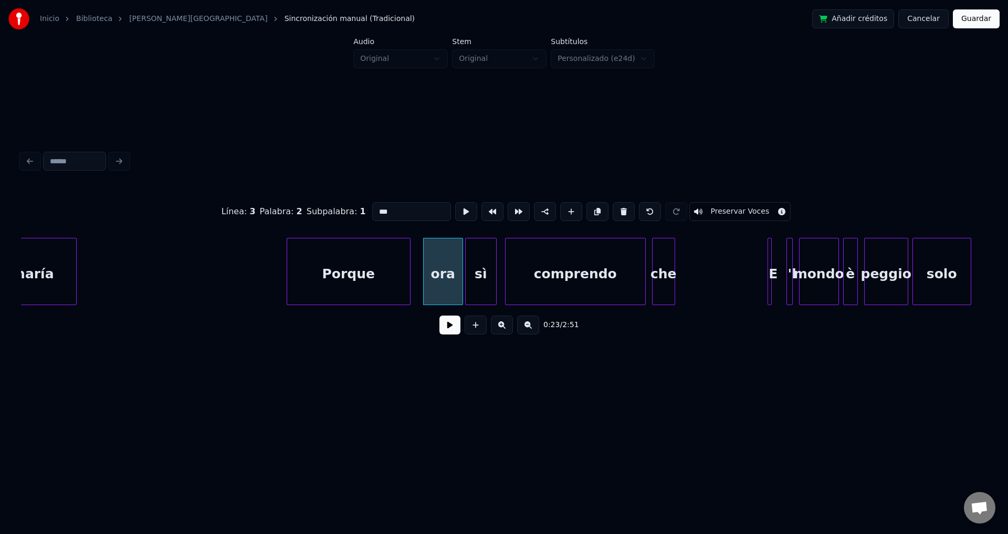
drag, startPoint x: 419, startPoint y: 199, endPoint x: 295, endPoint y: 208, distance: 124.1
click at [295, 208] on div "Línea : 3 Palabra : 2 Subpalabra : 1 *** Preservar Voces" at bounding box center [504, 211] width 966 height 52
click at [446, 262] on div "ahora" at bounding box center [437, 273] width 39 height 71
click at [367, 271] on div "Porque" at bounding box center [348, 273] width 123 height 71
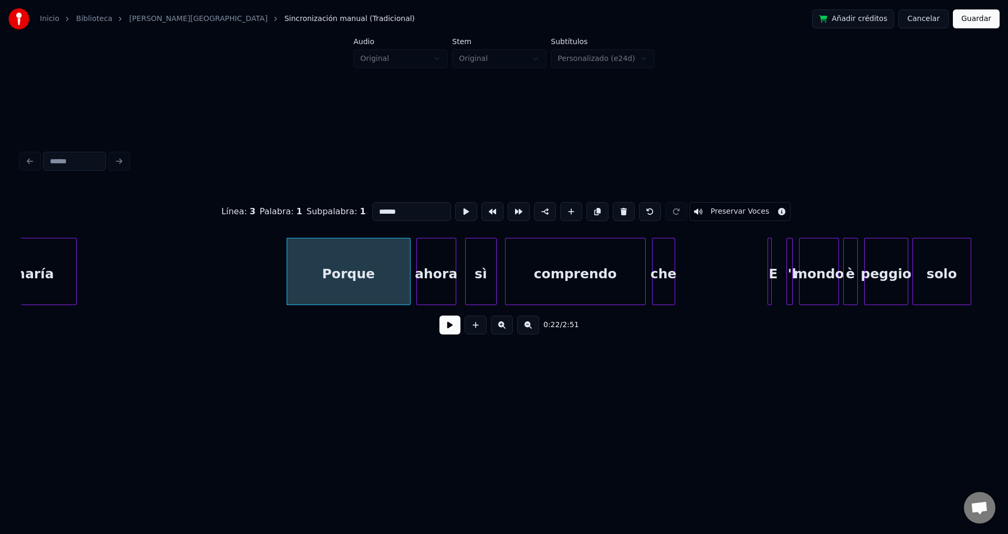
type input "******"
click at [450, 334] on button at bounding box center [449, 324] width 21 height 19
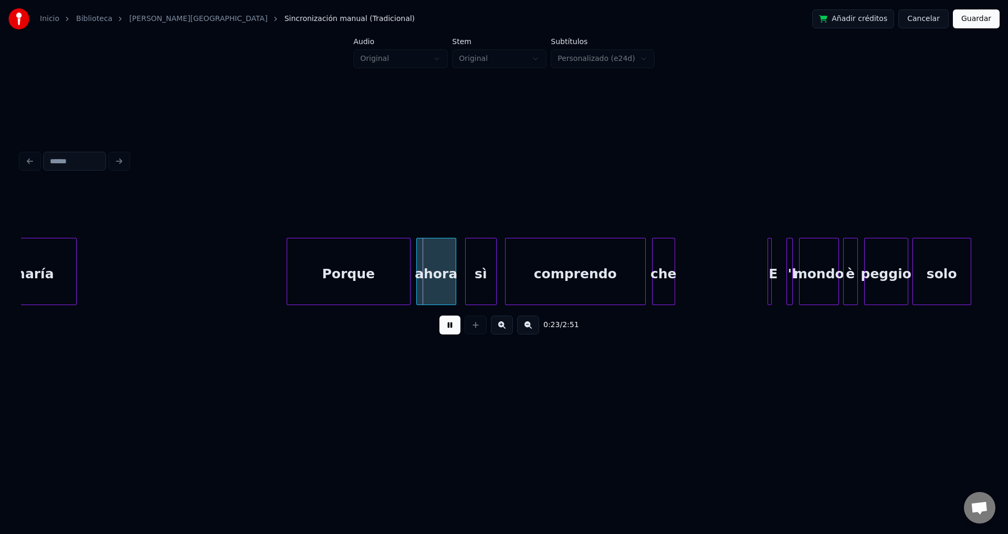
click at [450, 334] on button at bounding box center [449, 324] width 21 height 19
click at [480, 276] on div "sì" at bounding box center [480, 273] width 30 height 71
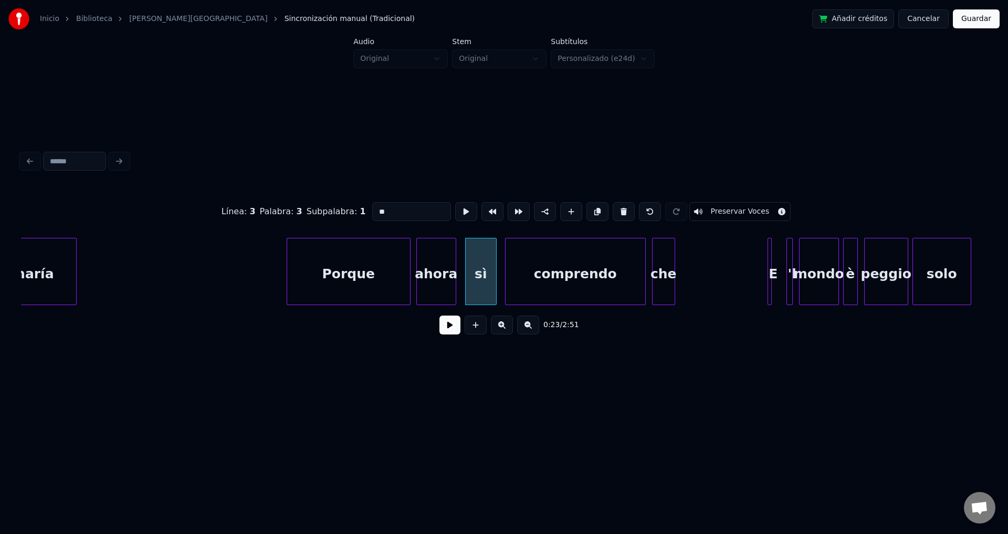
drag, startPoint x: 400, startPoint y: 206, endPoint x: 324, endPoint y: 207, distance: 76.1
click at [324, 207] on div "Línea : 3 Palabra : 3 Subpalabra : 1 ** Preservar Voces" at bounding box center [504, 211] width 966 height 52
click at [490, 274] on div "si" at bounding box center [480, 273] width 30 height 71
type input "**"
click at [446, 334] on button at bounding box center [449, 324] width 21 height 19
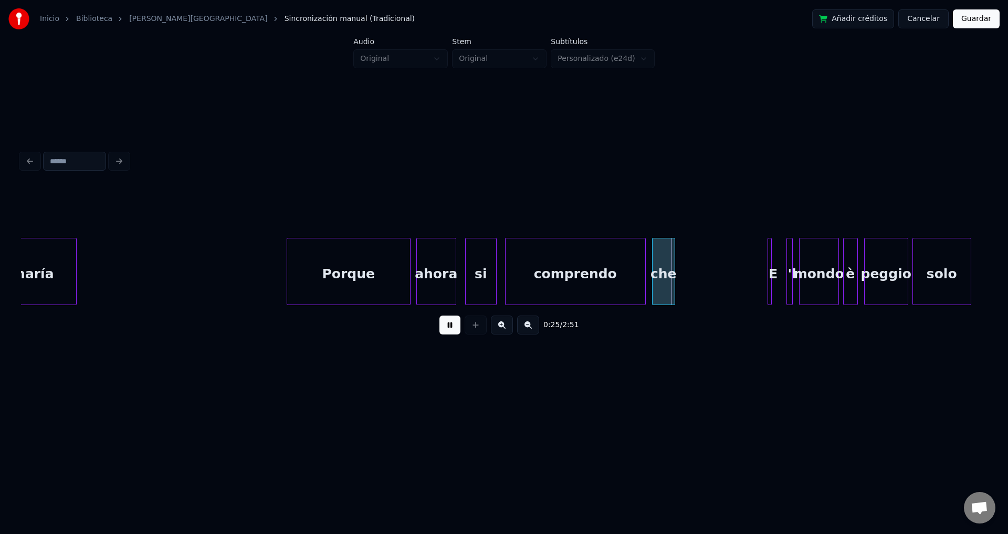
click at [669, 268] on div "che" at bounding box center [663, 273] width 22 height 71
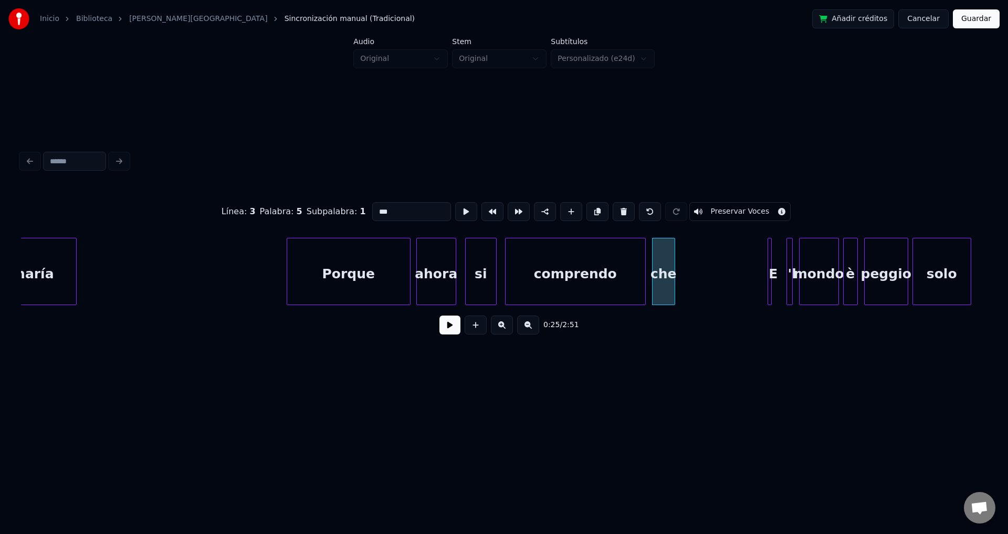
drag, startPoint x: 399, startPoint y: 206, endPoint x: 279, endPoint y: 209, distance: 120.2
click at [279, 209] on div "Línea : 3 Palabra : 5 Subpalabra : 1 *** Preservar Voces" at bounding box center [504, 211] width 966 height 52
click at [346, 262] on div "Porque" at bounding box center [348, 273] width 123 height 71
type input "******"
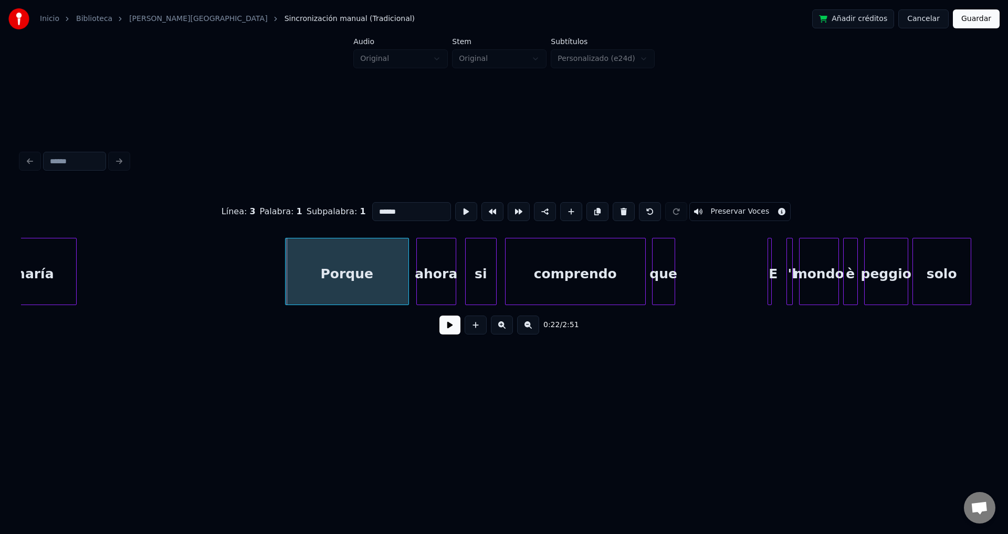
click at [355, 278] on div "Porque" at bounding box center [346, 273] width 123 height 71
click at [449, 334] on button at bounding box center [449, 324] width 21 height 19
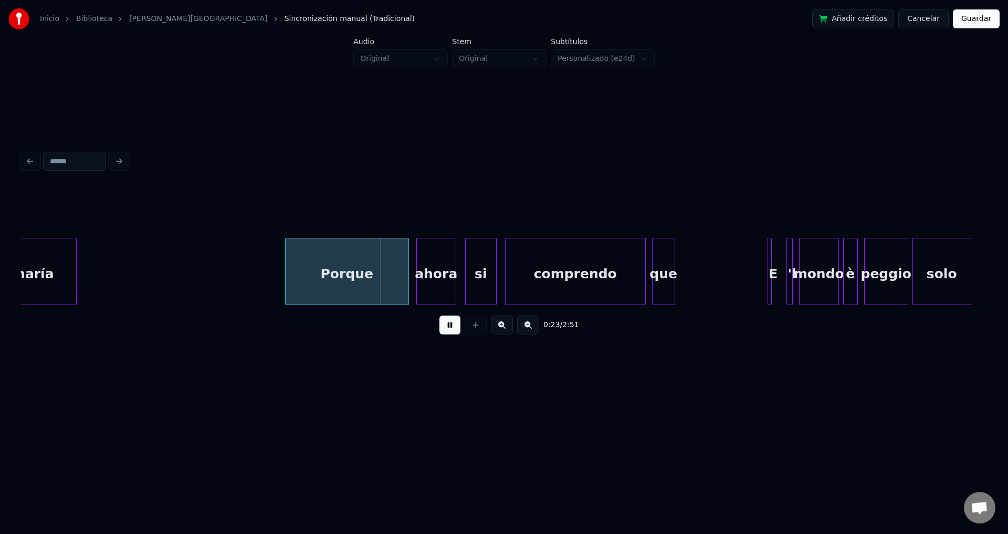
click at [449, 334] on button at bounding box center [449, 324] width 21 height 19
click at [383, 269] on div at bounding box center [384, 271] width 3 height 66
click at [409, 274] on div "ahora" at bounding box center [409, 273] width 39 height 71
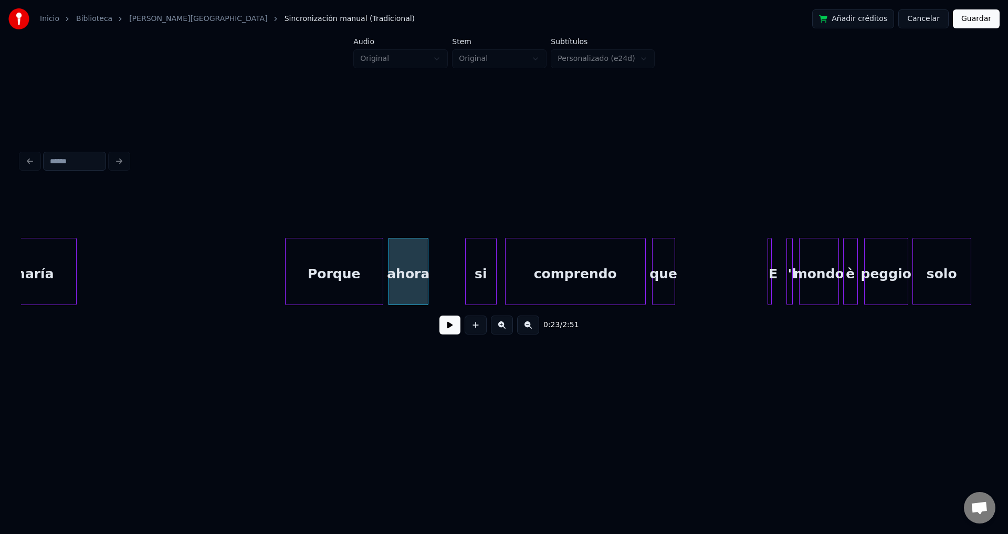
click at [450, 333] on button at bounding box center [449, 324] width 21 height 19
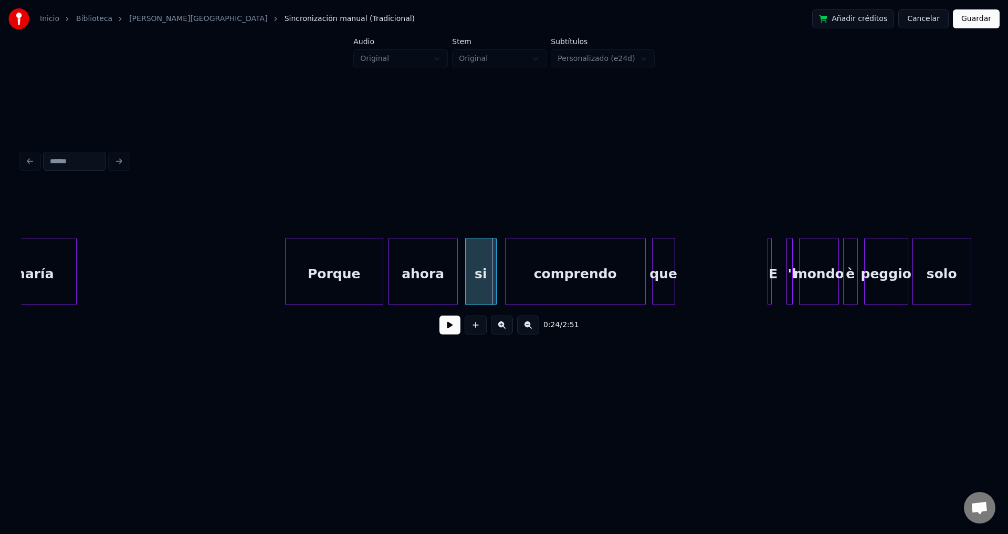
click at [455, 277] on div at bounding box center [455, 271] width 3 height 66
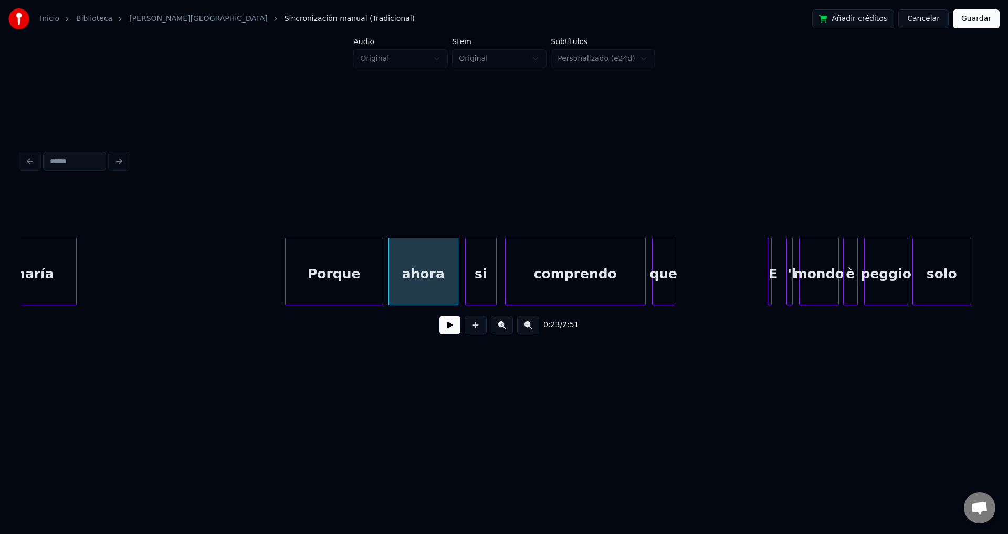
click at [415, 273] on div "ahora" at bounding box center [423, 273] width 69 height 71
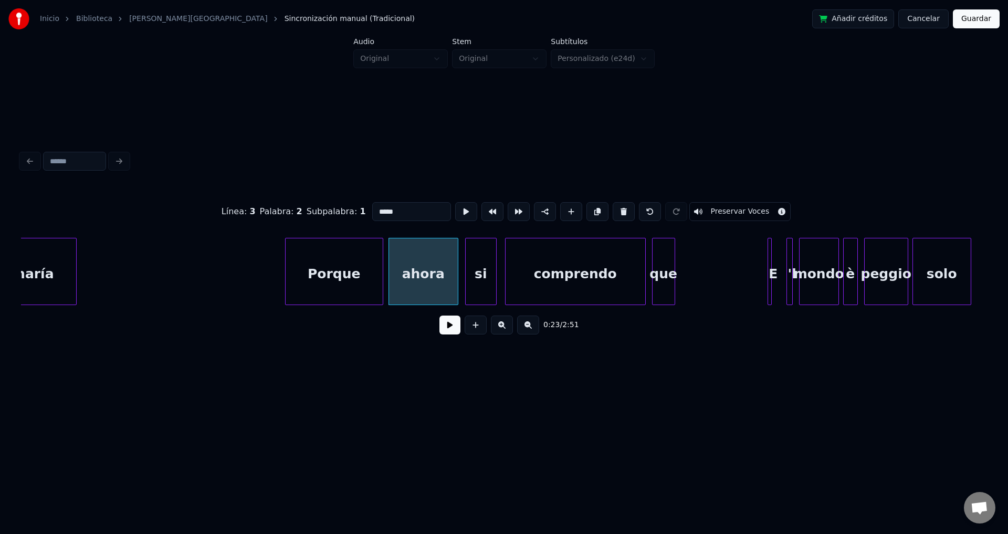
click at [444, 333] on button at bounding box center [449, 324] width 21 height 19
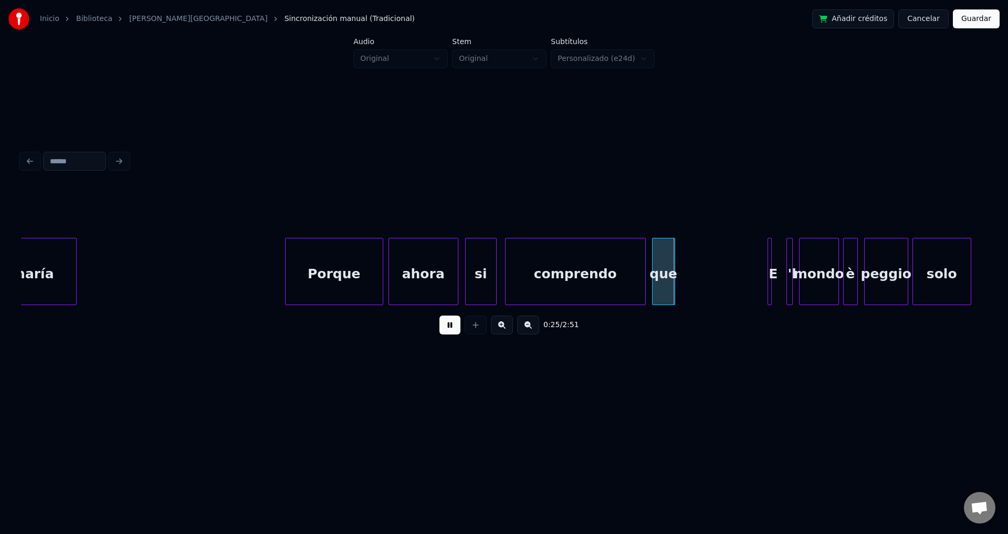
click at [445, 333] on button at bounding box center [449, 324] width 21 height 19
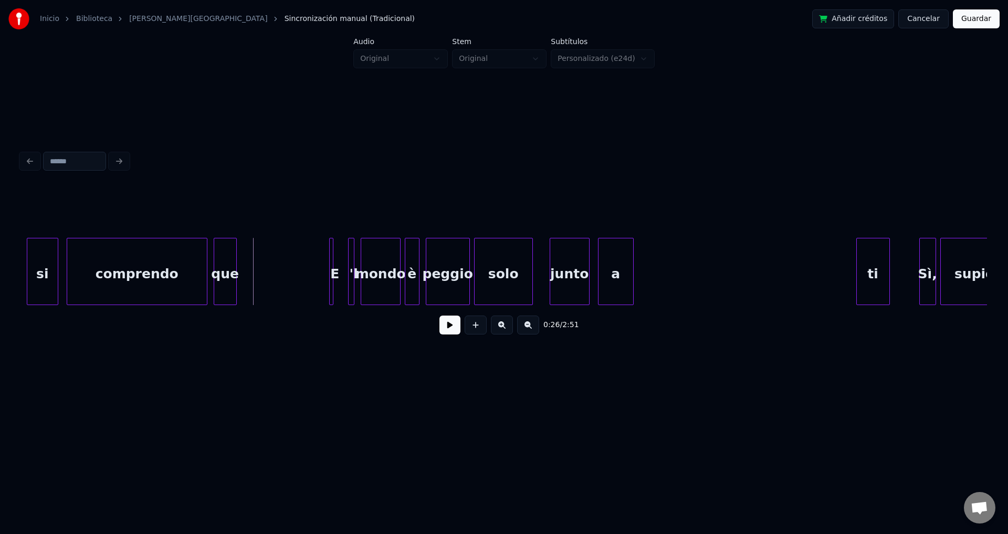
scroll to position [0, 2508]
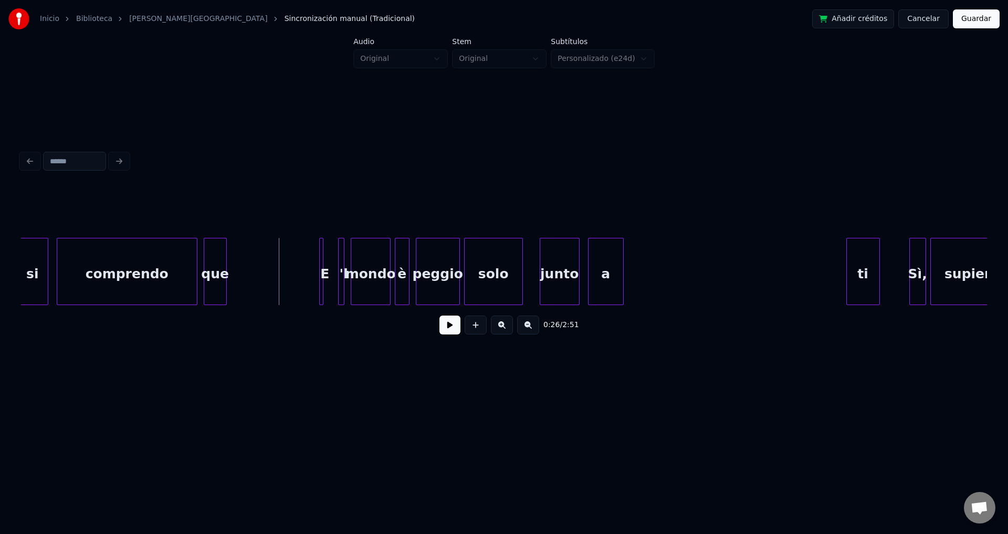
click at [449, 331] on button at bounding box center [449, 324] width 21 height 19
click at [450, 331] on button at bounding box center [449, 324] width 21 height 19
click at [451, 326] on button at bounding box center [449, 324] width 21 height 19
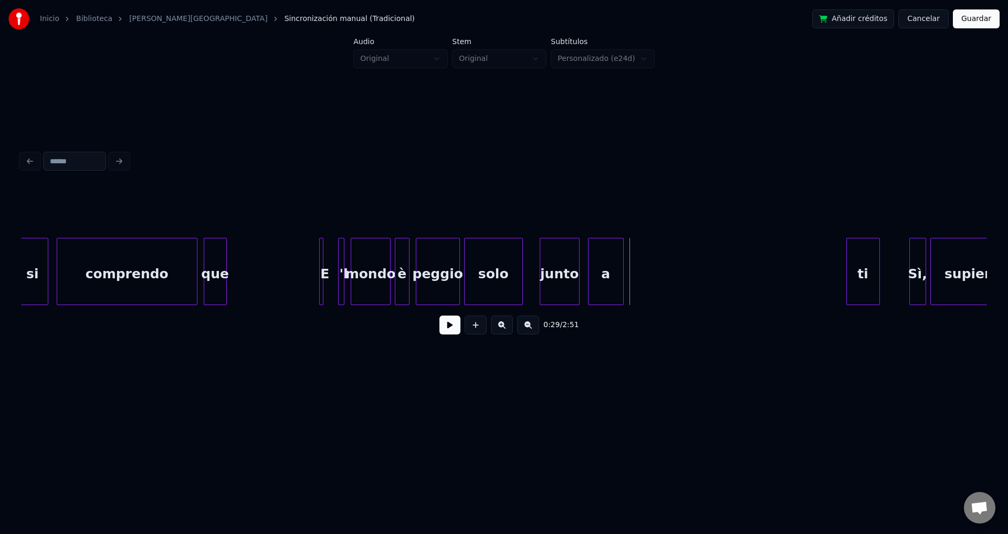
click at [324, 268] on div "E" at bounding box center [325, 273] width 10 height 71
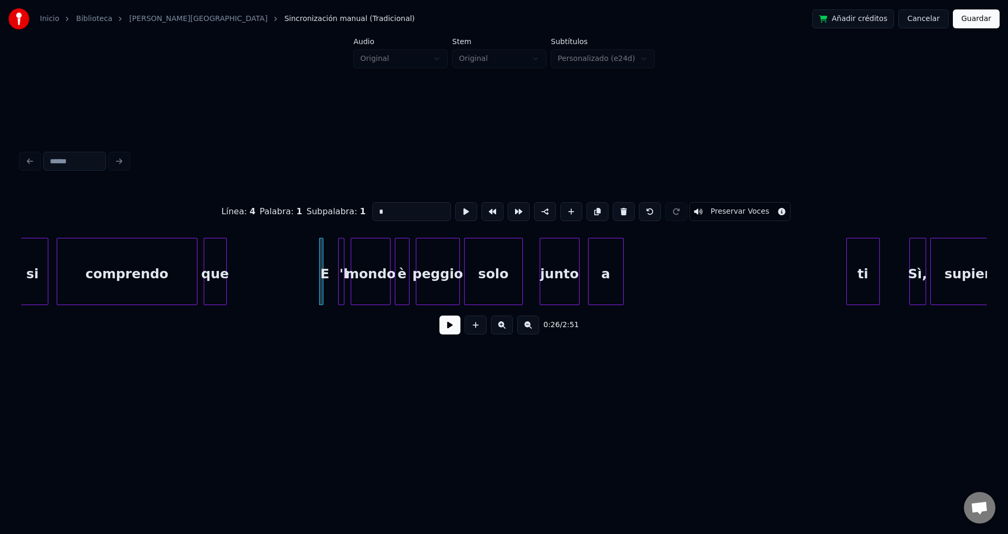
drag, startPoint x: 390, startPoint y: 213, endPoint x: 288, endPoint y: 210, distance: 102.4
click at [288, 210] on div "Línea : 4 Palabra : 1 Subpalabra : 1 * Preservar Voces" at bounding box center [504, 211] width 966 height 52
click at [340, 254] on div at bounding box center [339, 271] width 3 height 66
click at [620, 206] on button at bounding box center [623, 211] width 22 height 19
click at [365, 245] on div "mondo" at bounding box center [365, 273] width 39 height 71
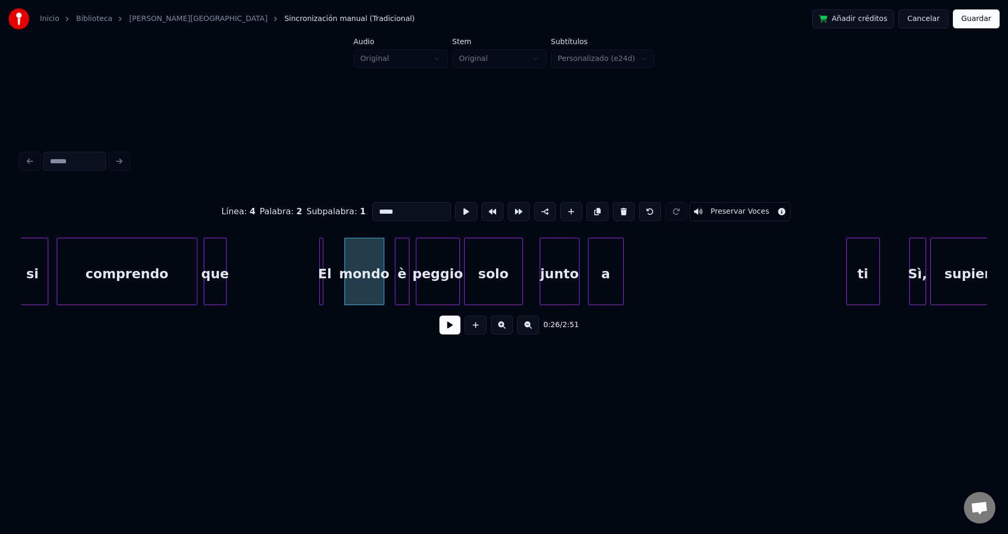
click at [364, 247] on div "mondo" at bounding box center [364, 273] width 39 height 71
drag, startPoint x: 415, startPoint y: 207, endPoint x: 343, endPoint y: 208, distance: 71.4
click at [343, 208] on div "Línea : 4 Palabra : 2 Subpalabra : 1 ***** Preservar Voces" at bounding box center [504, 211] width 966 height 52
click at [401, 274] on div "è" at bounding box center [402, 273] width 14 height 71
drag, startPoint x: 420, startPoint y: 205, endPoint x: 345, endPoint y: 214, distance: 76.0
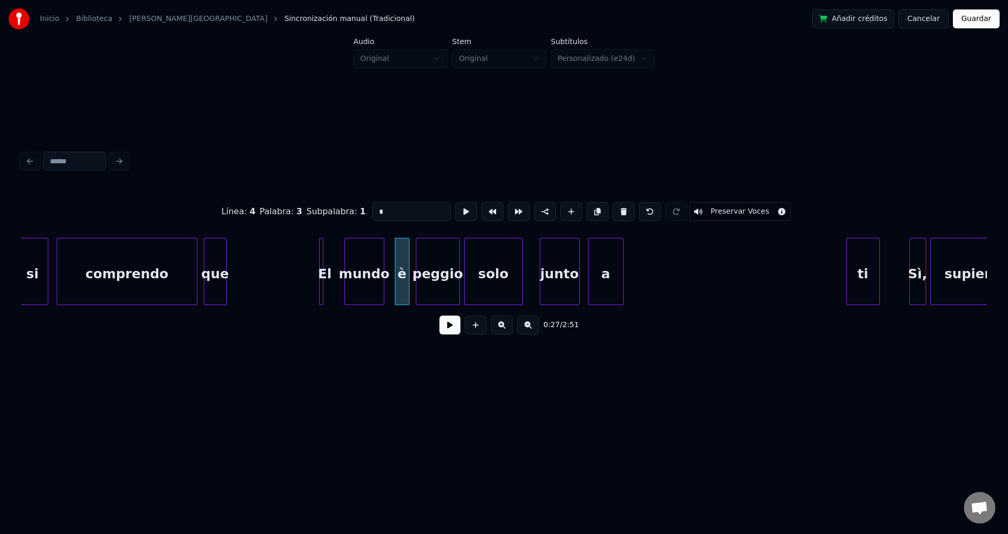
click at [344, 214] on div "Línea : 4 Palabra : 3 Subpalabra : 1 * Preservar Voces" at bounding box center [504, 211] width 966 height 52
click at [443, 258] on div "peggio" at bounding box center [437, 273] width 43 height 71
drag, startPoint x: 414, startPoint y: 209, endPoint x: 240, endPoint y: 203, distance: 173.3
click at [240, 203] on div "Línea : 4 Palabra : 4 Subpalabra : 1 ****** Preservar Voces" at bounding box center [504, 211] width 966 height 52
click at [481, 271] on div "solo" at bounding box center [493, 273] width 58 height 71
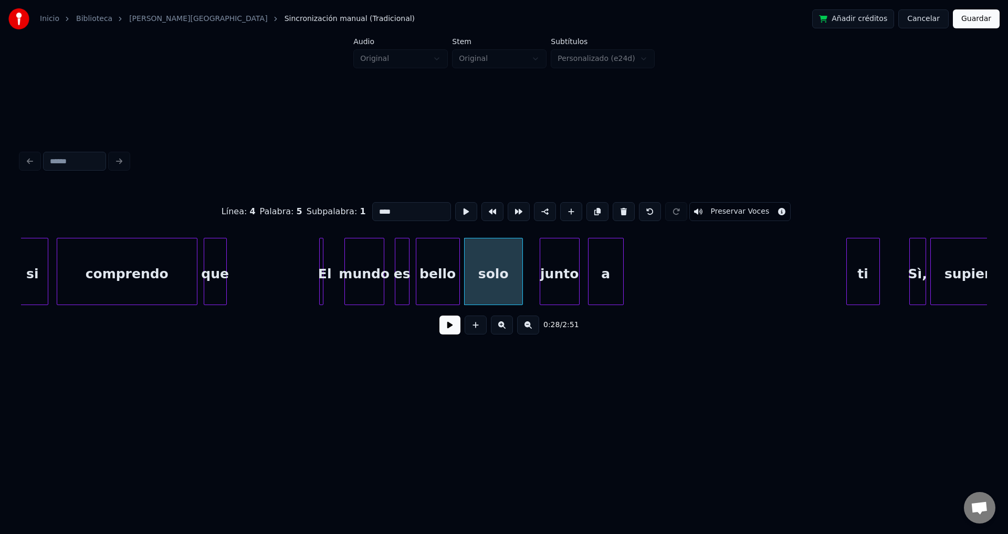
drag, startPoint x: 404, startPoint y: 206, endPoint x: 278, endPoint y: 197, distance: 125.7
click at [278, 197] on div "Línea : 4 Palabra : 5 Subpalabra : 1 **** Preservar Voces" at bounding box center [504, 211] width 966 height 52
click at [559, 277] on div "junto" at bounding box center [559, 273] width 39 height 71
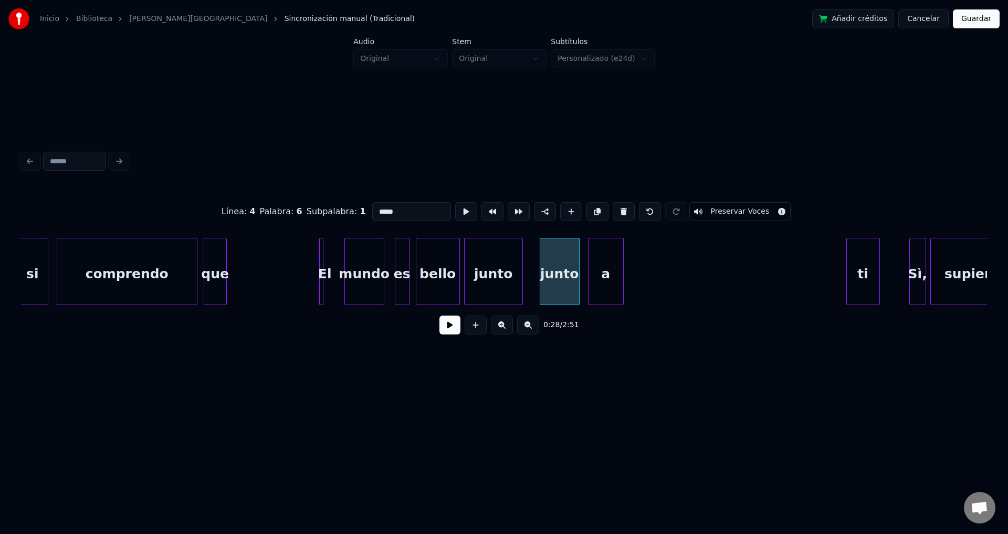
click at [420, 207] on input "*****" at bounding box center [411, 211] width 79 height 19
click at [487, 260] on div "junto" at bounding box center [493, 273] width 58 height 71
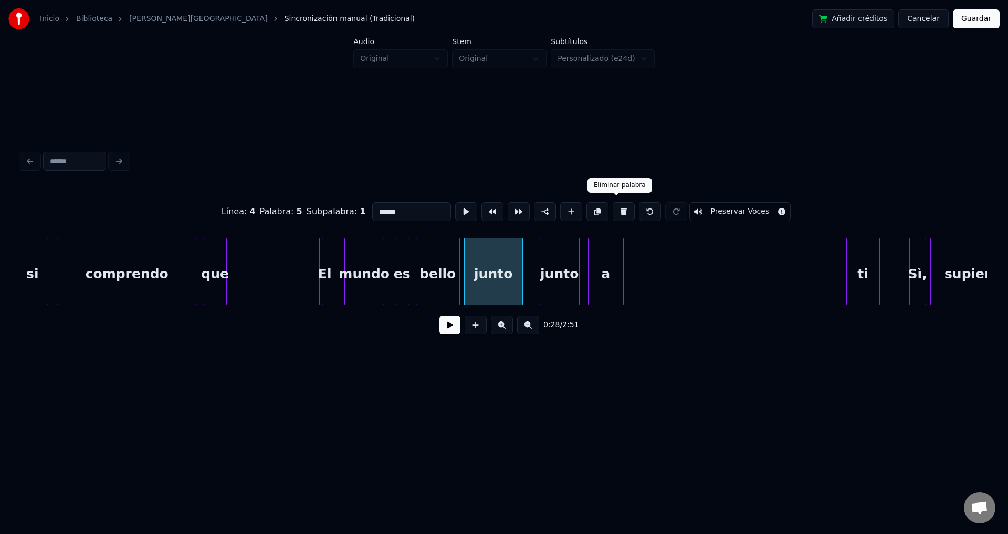
click at [616, 207] on button at bounding box center [623, 211] width 22 height 19
type input "*****"
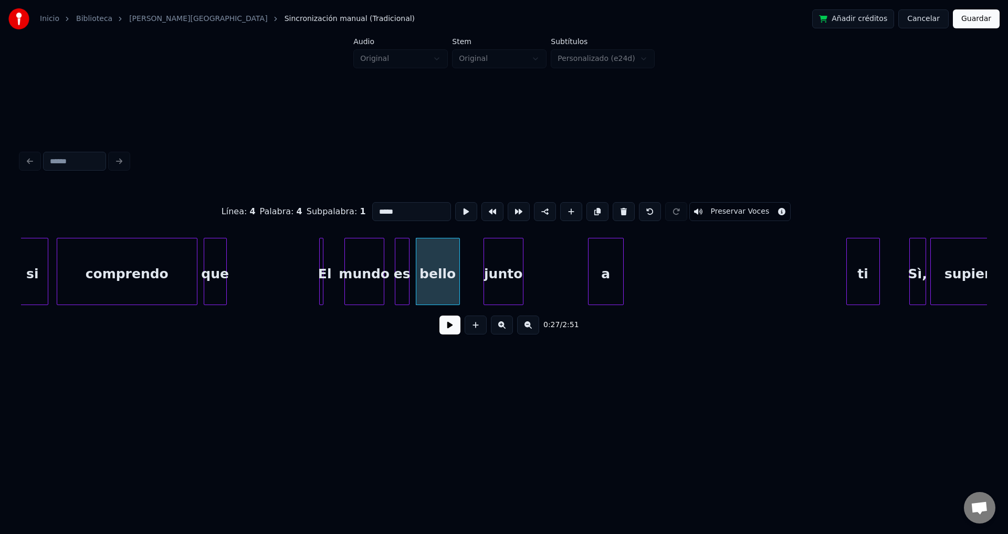
click at [496, 279] on div "junto" at bounding box center [503, 273] width 39 height 71
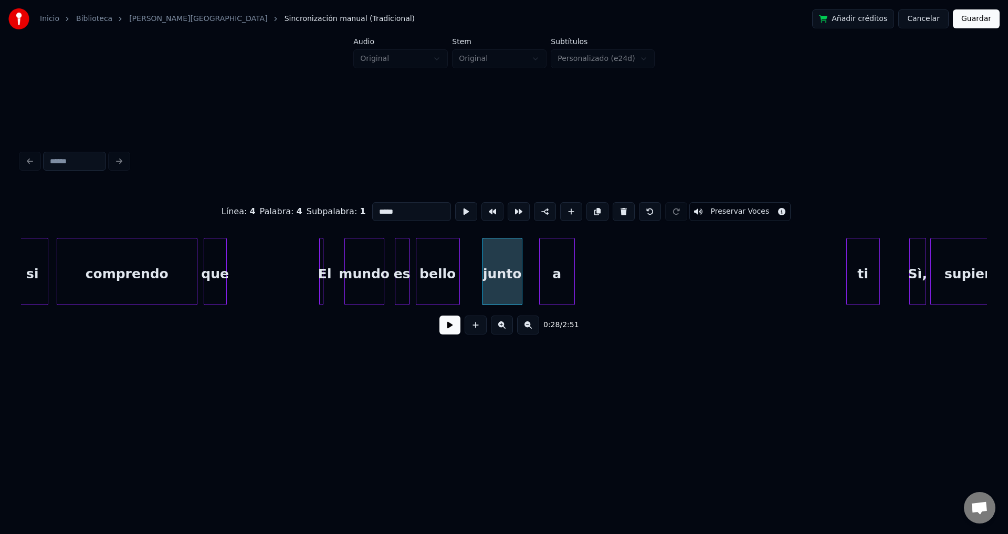
click at [554, 282] on div "a" at bounding box center [556, 273] width 35 height 71
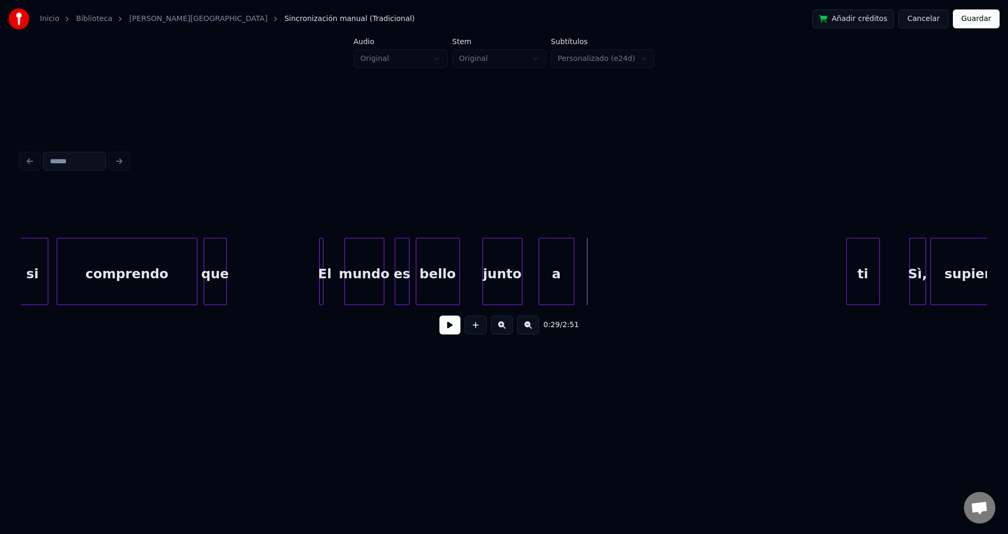
click at [562, 267] on div "a" at bounding box center [556, 273] width 35 height 71
click at [478, 329] on button at bounding box center [475, 324] width 22 height 19
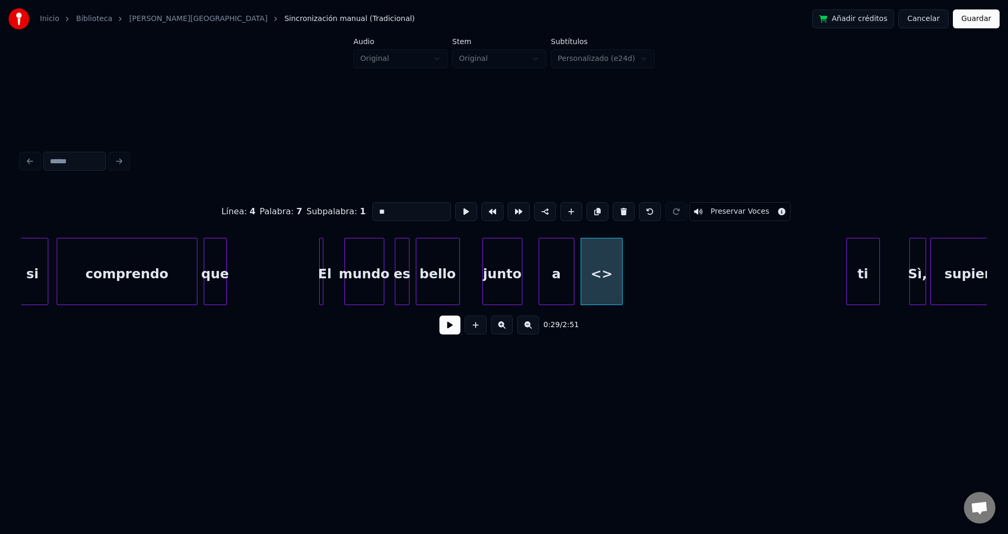
drag, startPoint x: 398, startPoint y: 205, endPoint x: 296, endPoint y: 209, distance: 101.9
click at [296, 209] on div "Línea : 4 Palabra : 7 Subpalabra : 1 ** Preservar Voces" at bounding box center [504, 211] width 966 height 52
click at [334, 263] on div at bounding box center [333, 271] width 3 height 66
click at [327, 269] on div "El" at bounding box center [324, 273] width 17 height 71
type input "**"
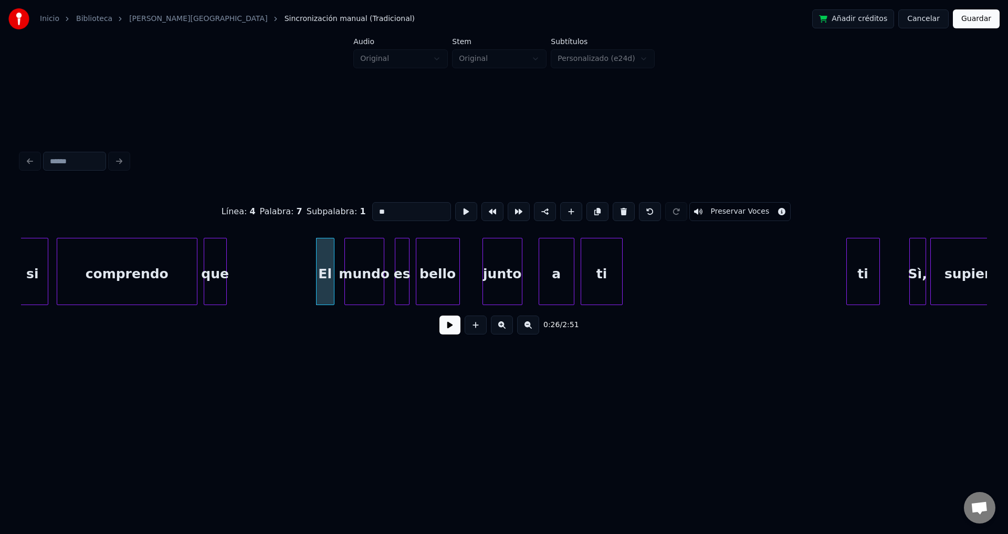
click at [456, 332] on button at bounding box center [449, 324] width 21 height 19
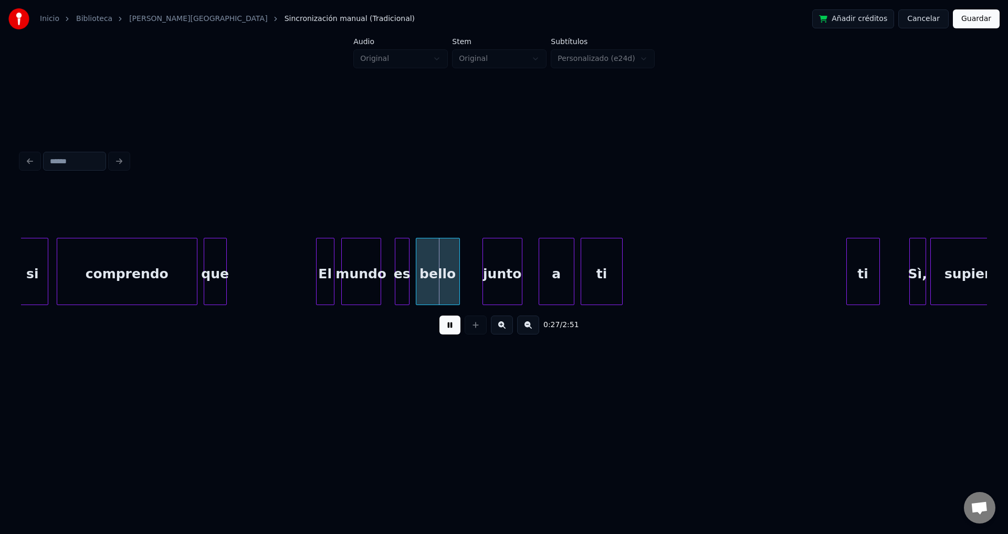
click at [358, 281] on div "mundo" at bounding box center [361, 273] width 39 height 71
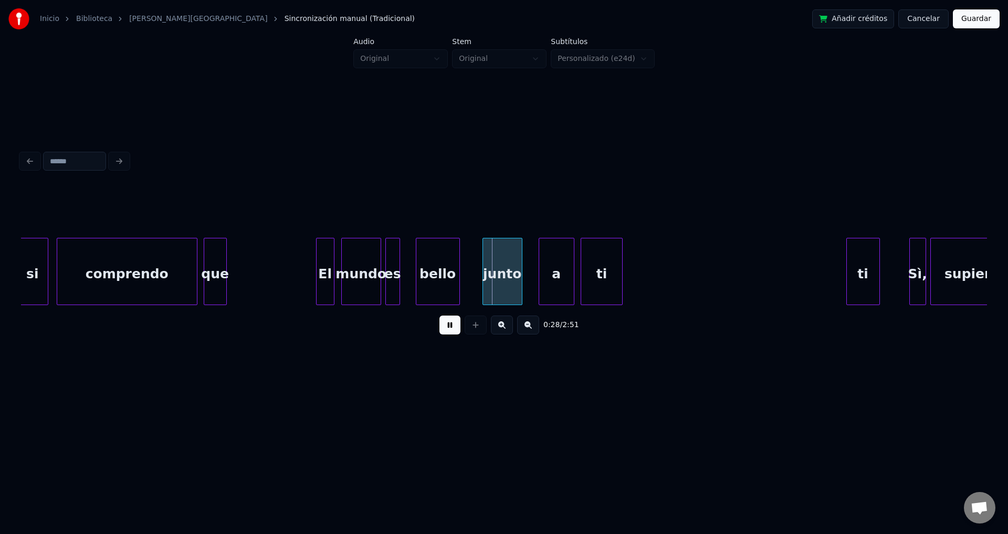
click at [393, 273] on div "es" at bounding box center [393, 273] width 14 height 71
click at [437, 284] on div "bello" at bounding box center [438, 273] width 43 height 71
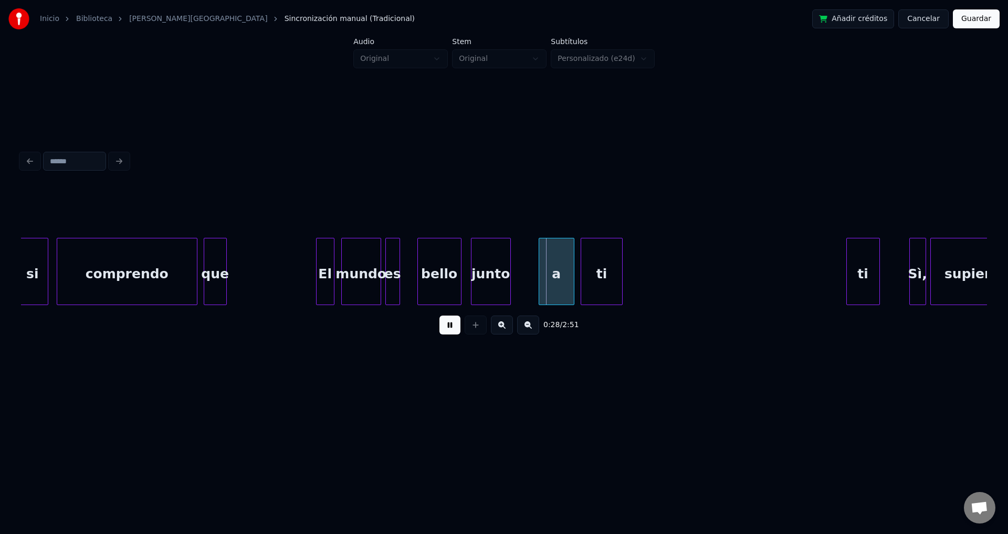
click at [497, 279] on div "junto" at bounding box center [490, 273] width 39 height 71
click at [442, 269] on div "bello" at bounding box center [439, 273] width 43 height 71
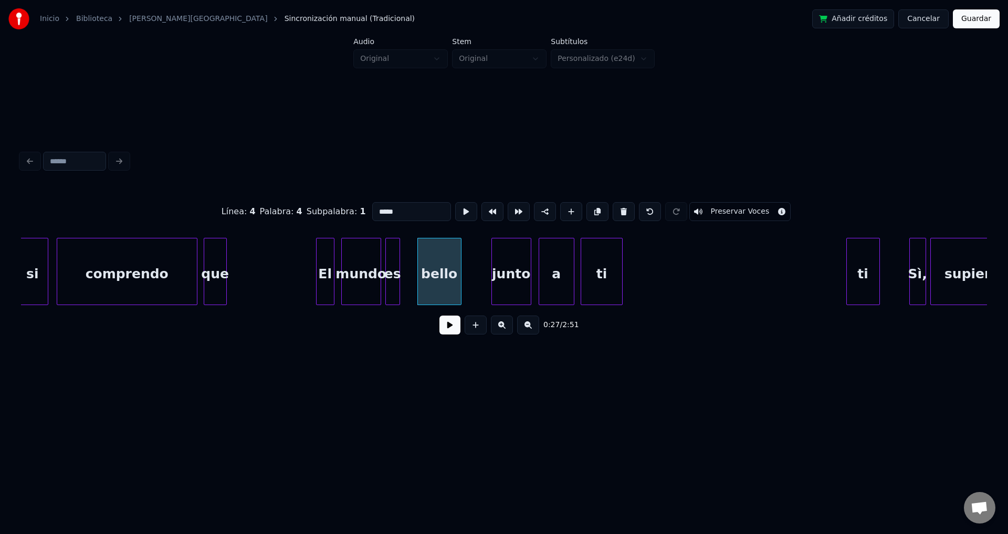
click at [511, 273] on div "junto" at bounding box center [511, 273] width 39 height 71
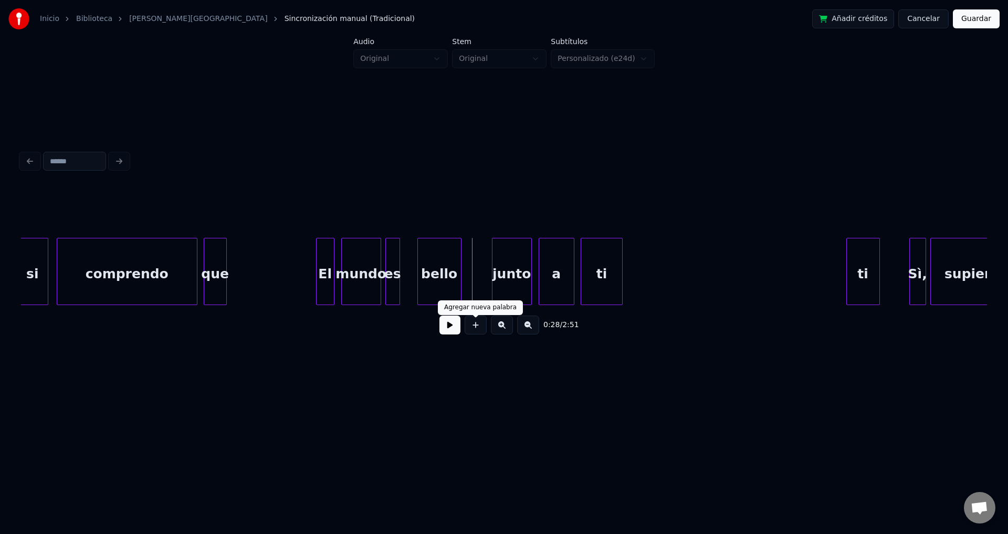
click at [474, 329] on button at bounding box center [475, 324] width 22 height 19
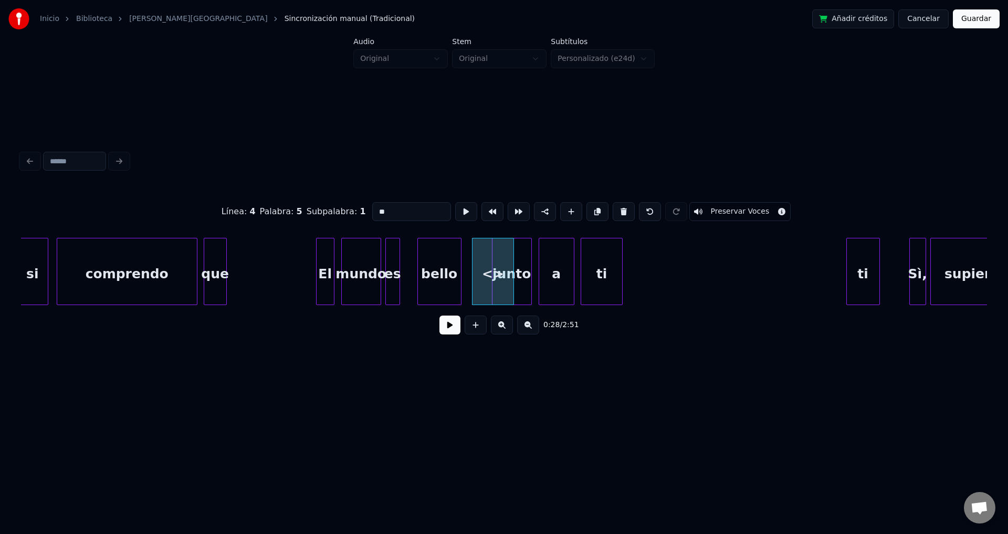
drag, startPoint x: 416, startPoint y: 206, endPoint x: 305, endPoint y: 210, distance: 110.8
click at [305, 210] on div "Línea : 4 Palabra : 5 Subpalabra : 1 ** Preservar Voces" at bounding box center [504, 211] width 966 height 52
click at [486, 256] on div at bounding box center [486, 271] width 3 height 66
click at [477, 261] on div "solo" at bounding box center [475, 273] width 16 height 71
click at [448, 264] on div "bello" at bounding box center [439, 273] width 43 height 71
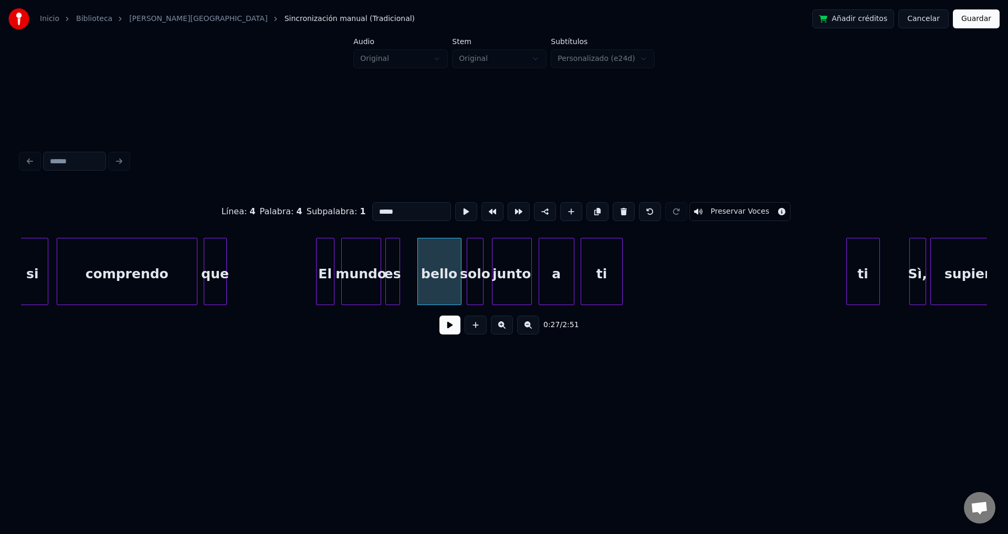
type input "*****"
click at [446, 326] on button at bounding box center [449, 324] width 21 height 19
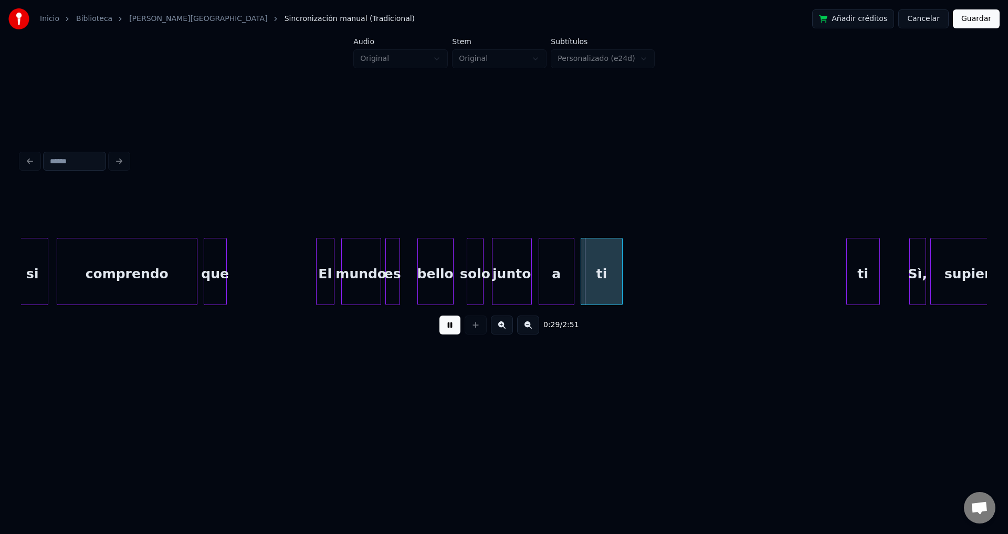
click at [451, 266] on div at bounding box center [451, 271] width 3 height 66
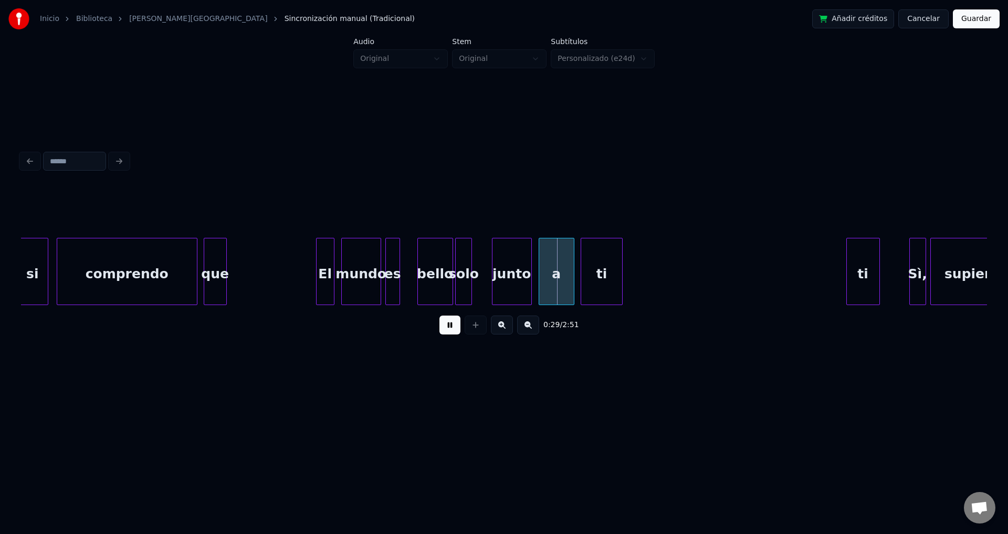
click at [466, 268] on div "solo" at bounding box center [463, 273] width 16 height 71
click at [484, 268] on div at bounding box center [485, 271] width 3 height 66
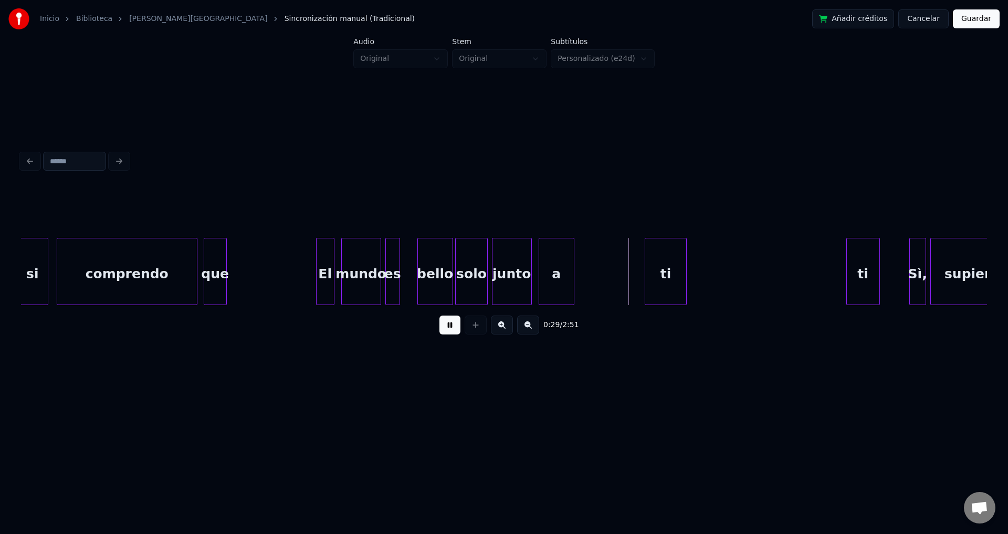
click at [679, 278] on div "ti" at bounding box center [665, 273] width 41 height 71
click at [635, 285] on div "a" at bounding box center [633, 273] width 35 height 71
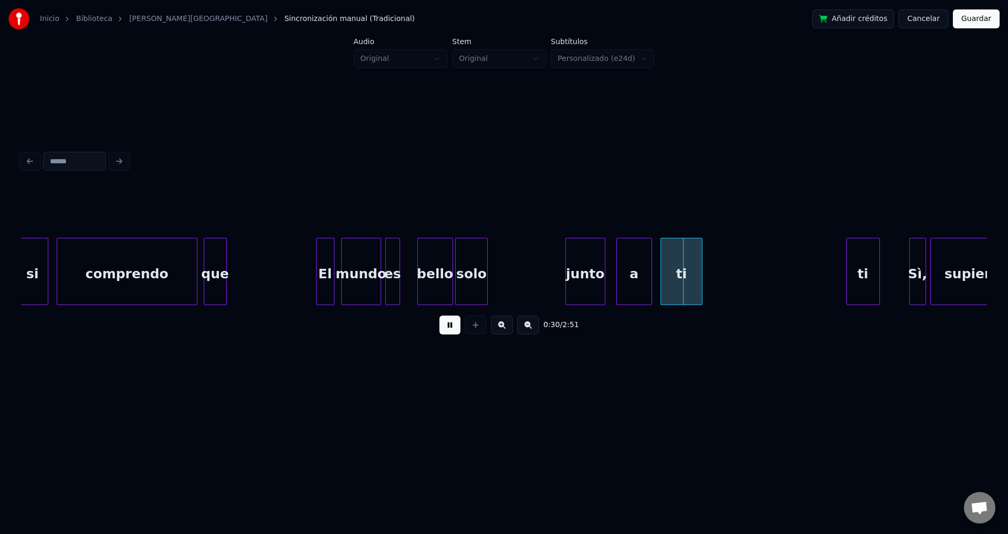
click at [581, 285] on div "junto" at bounding box center [585, 273] width 39 height 71
click at [461, 266] on div "solo" at bounding box center [470, 273] width 31 height 71
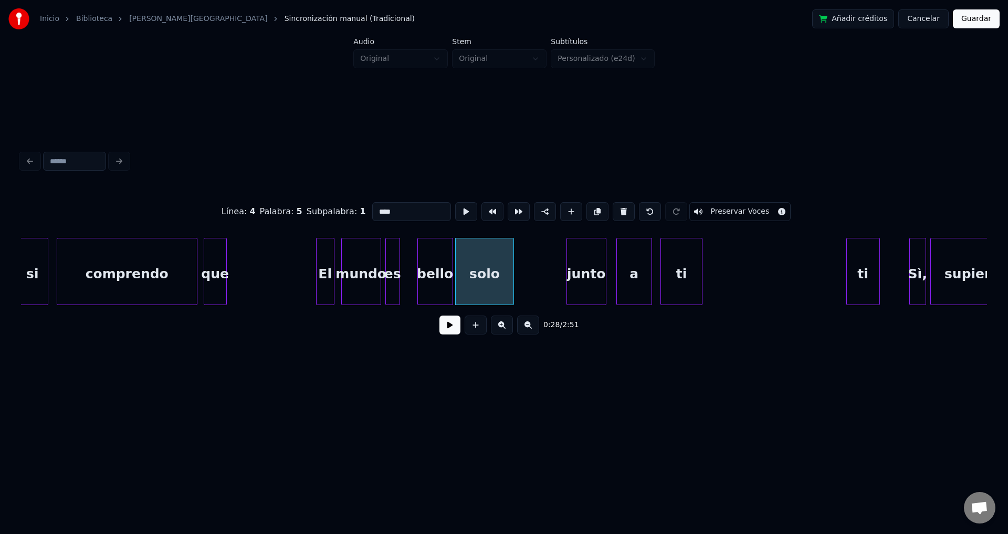
click at [510, 266] on div at bounding box center [511, 271] width 3 height 66
drag, startPoint x: 446, startPoint y: 333, endPoint x: 568, endPoint y: 309, distance: 124.6
click at [447, 333] on button at bounding box center [449, 324] width 21 height 19
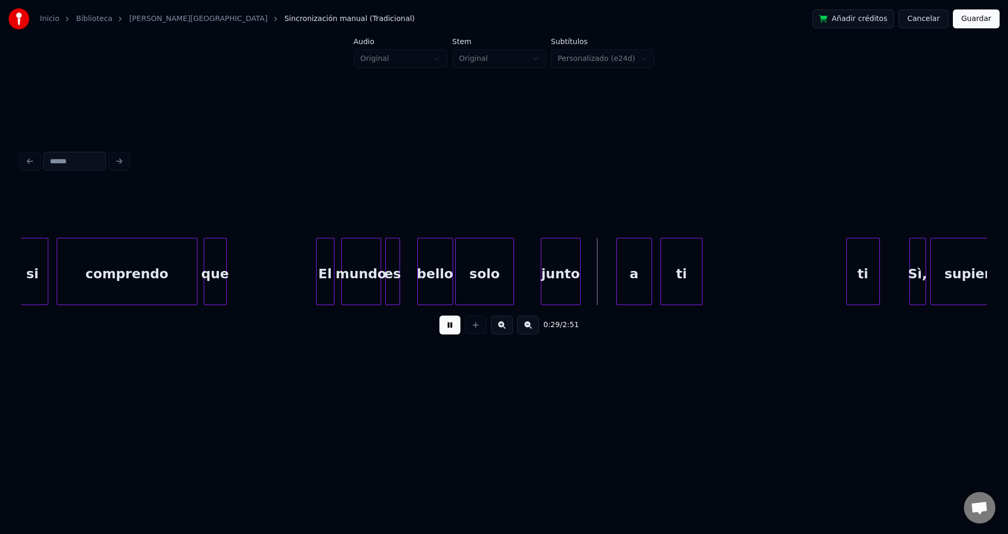
click at [553, 284] on div "junto" at bounding box center [560, 273] width 39 height 71
click at [563, 280] on div at bounding box center [563, 271] width 3 height 66
click at [565, 279] on div at bounding box center [563, 271] width 3 height 66
click at [618, 273] on div "a" at bounding box center [628, 273] width 35 height 71
click at [596, 276] on div "a" at bounding box center [596, 273] width 35 height 71
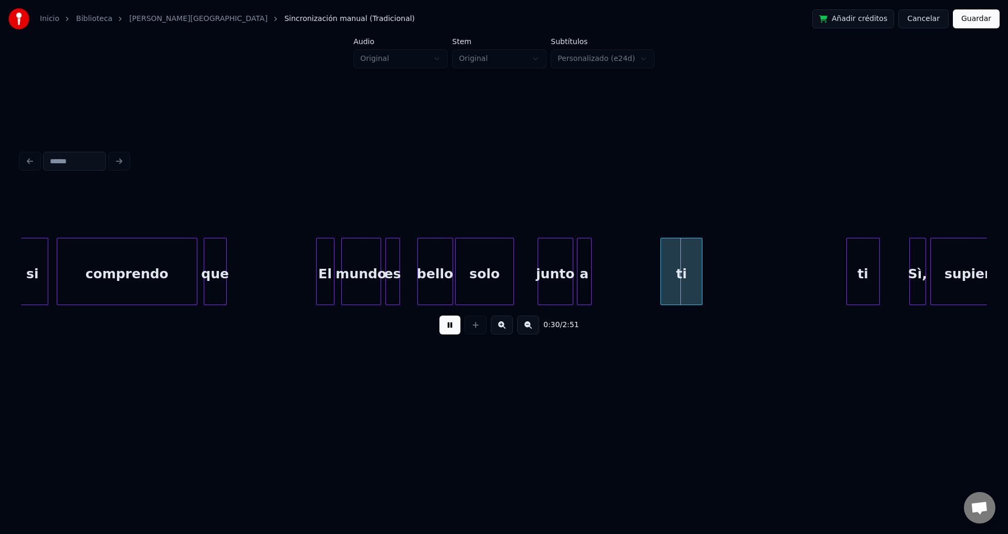
click at [588, 277] on div at bounding box center [589, 271] width 3 height 66
click at [615, 284] on div "ti" at bounding box center [622, 273] width 41 height 71
click at [620, 276] on div at bounding box center [621, 271] width 3 height 66
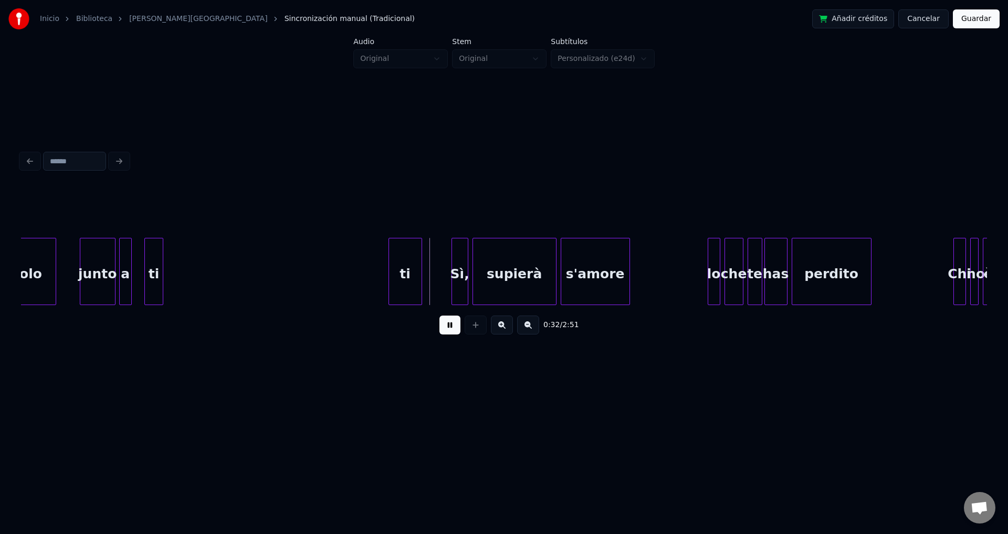
scroll to position [0, 3026]
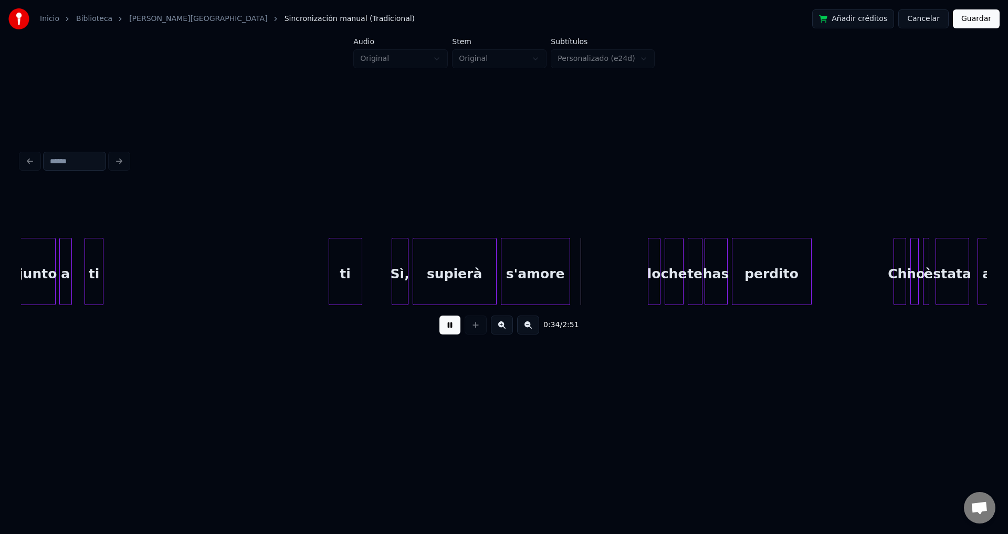
click at [344, 282] on div "ti" at bounding box center [345, 273] width 33 height 71
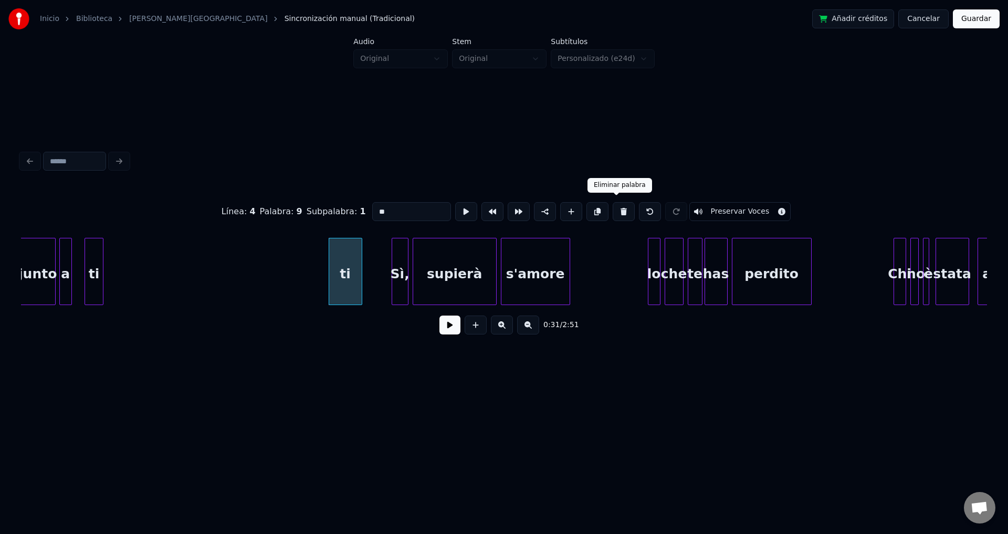
click at [617, 204] on button at bounding box center [623, 211] width 22 height 19
type input "***"
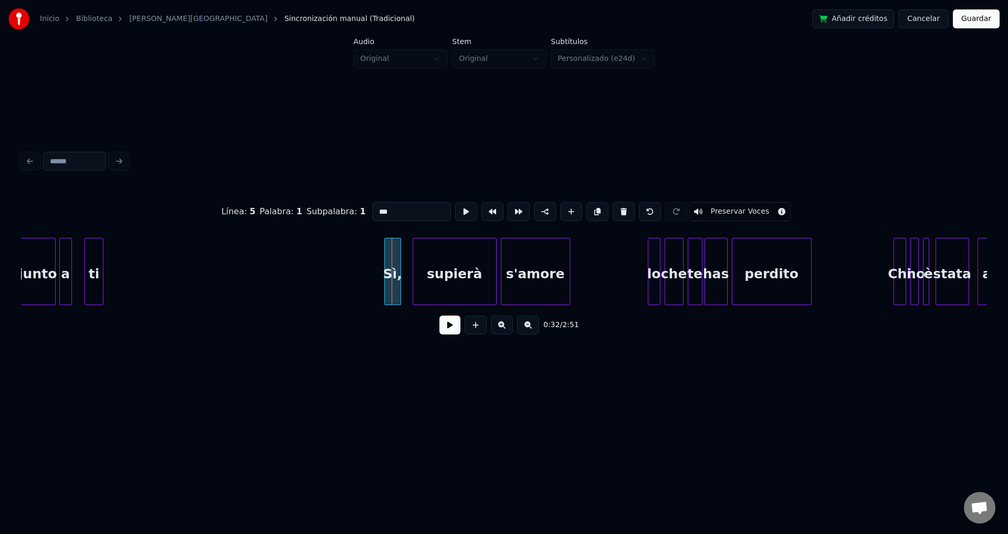
click at [394, 282] on div "Sì," at bounding box center [393, 273] width 16 height 71
click at [981, 25] on button "Guardar" at bounding box center [975, 18] width 47 height 19
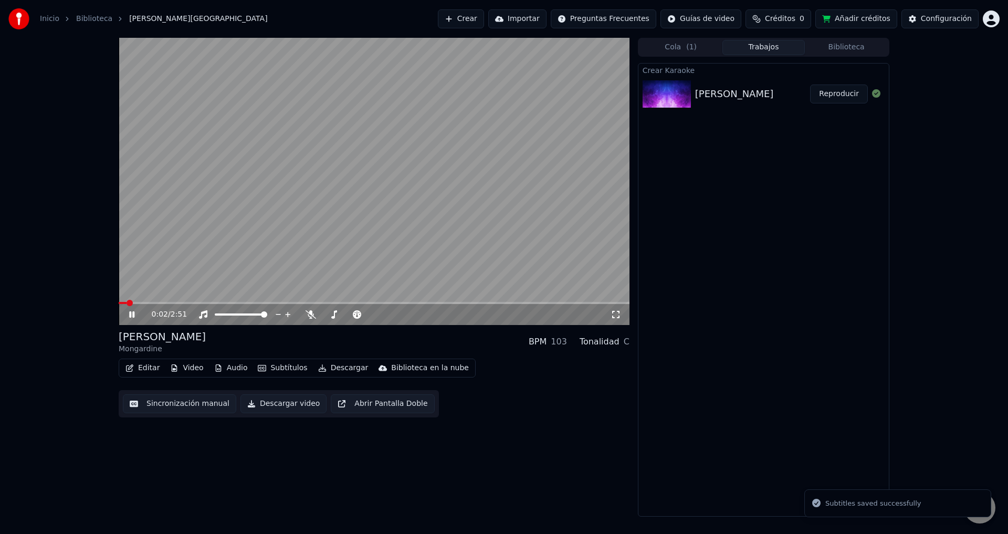
click at [132, 314] on icon at bounding box center [139, 314] width 25 height 8
click at [996, 14] on html "Inicio Biblioteca [PERSON_NAME] Crear Importar Preguntas Frecuentes Guías de vi…" at bounding box center [504, 267] width 1008 height 534
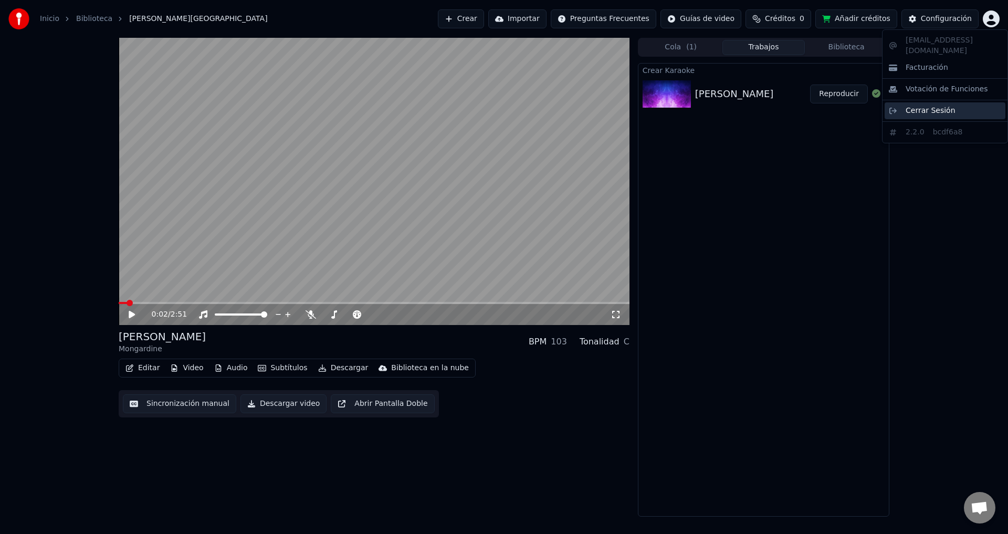
click at [928, 107] on div "Cerrar Sesión" at bounding box center [944, 110] width 121 height 17
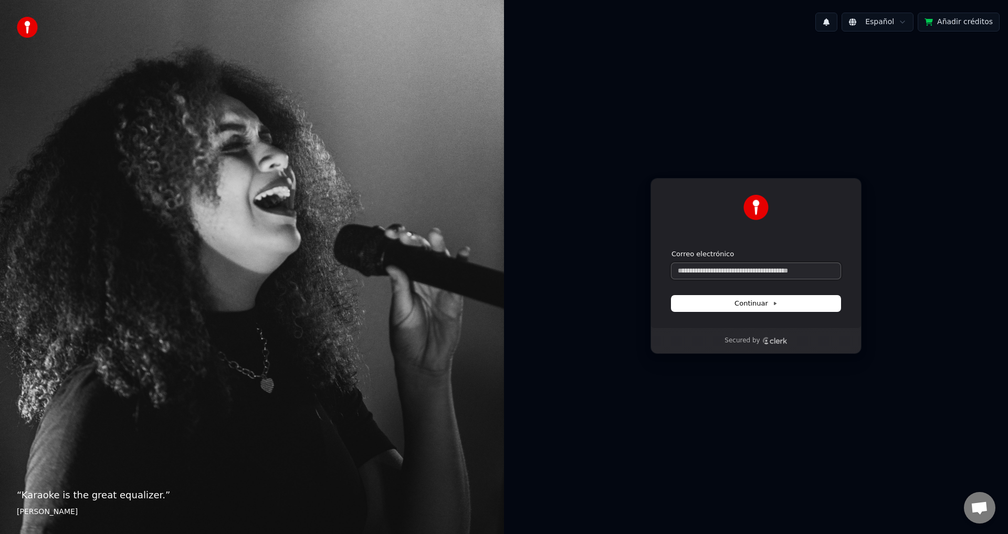
click at [748, 271] on input "Correo electrónico" at bounding box center [755, 271] width 169 height 16
type input "*"
click at [671, 249] on button "submit" at bounding box center [671, 249] width 0 height 0
type input "**********"
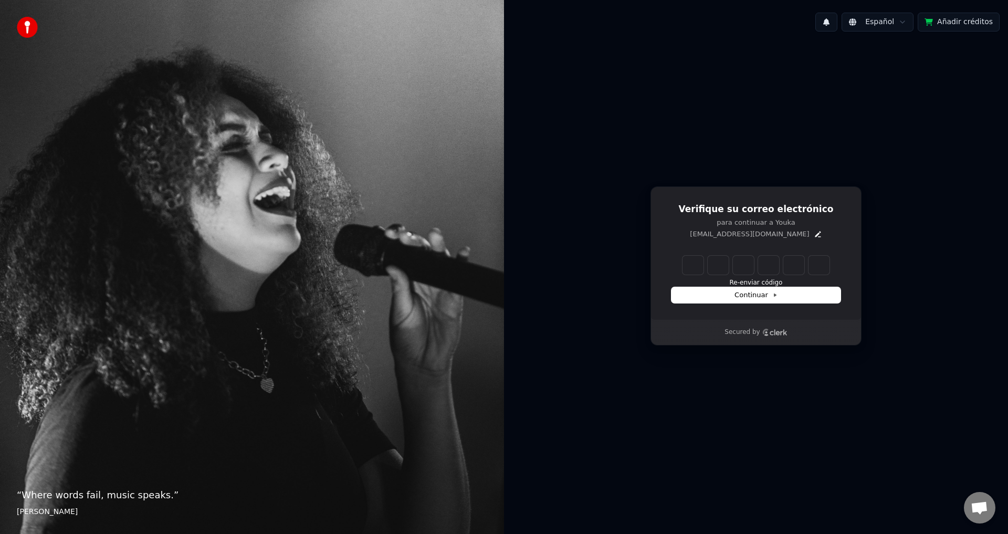
click at [693, 264] on input "Enter verification code" at bounding box center [755, 265] width 147 height 19
type input "******"
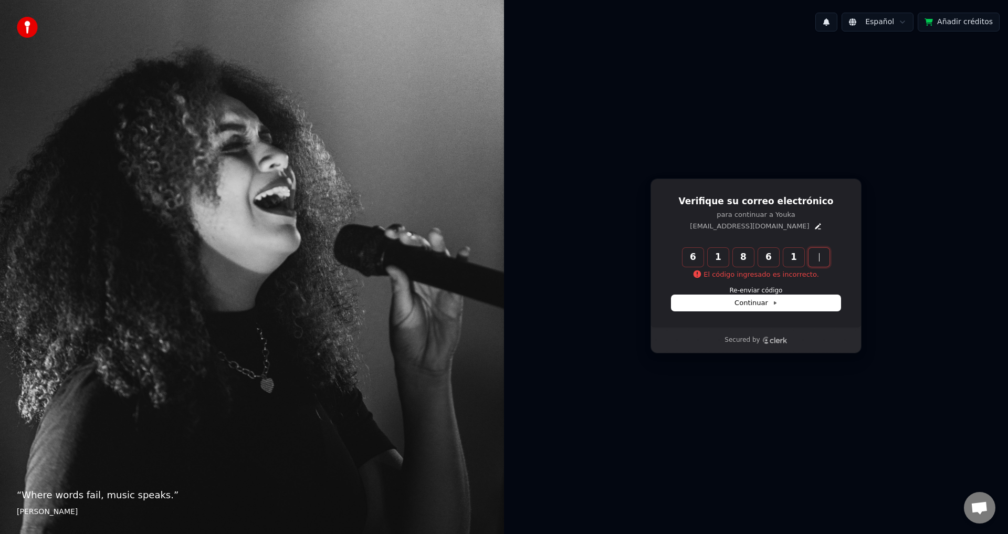
type input "******"
